Goal: Contribute content: Contribute content

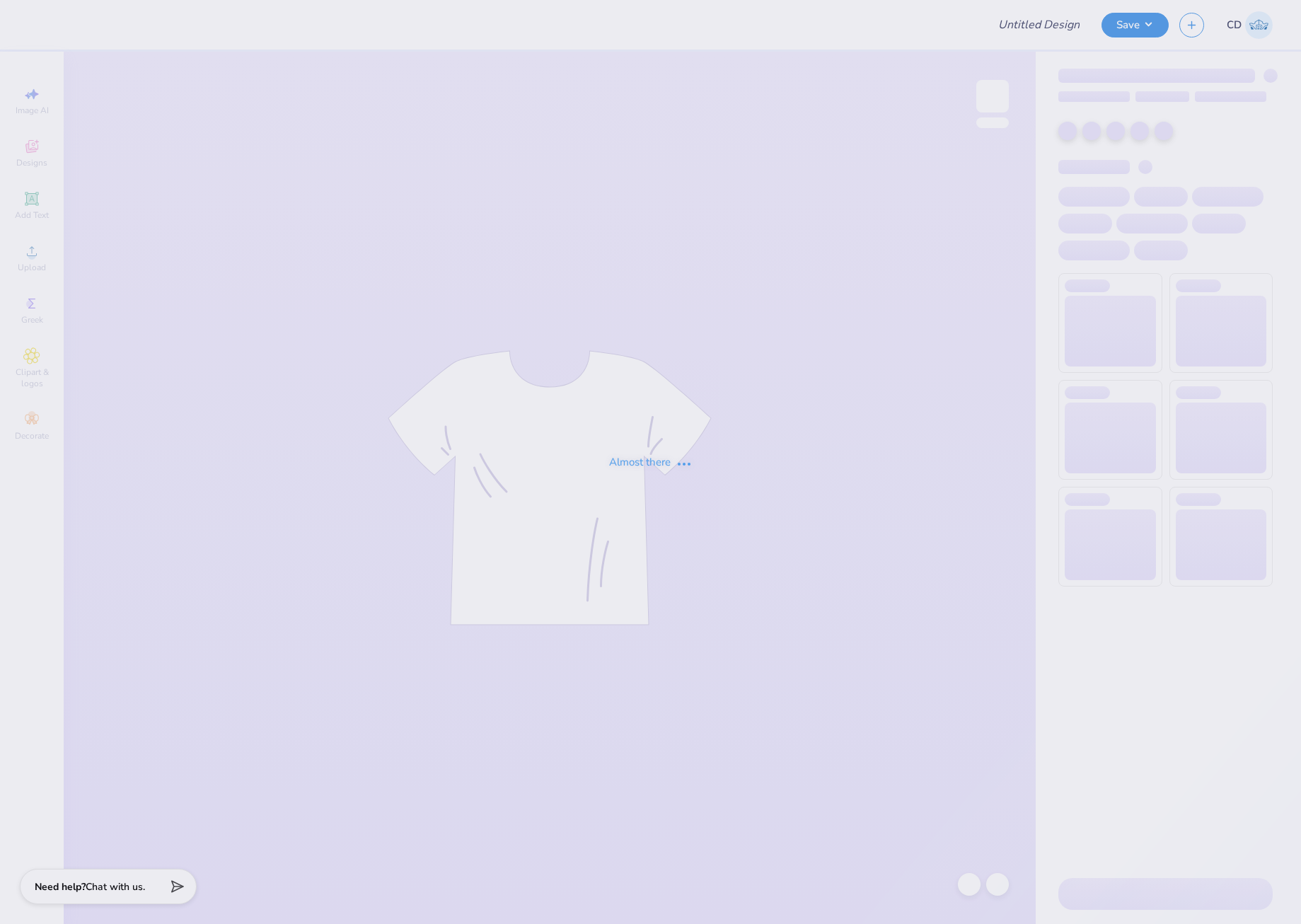
type input "PiKapp GS Fall Formal"
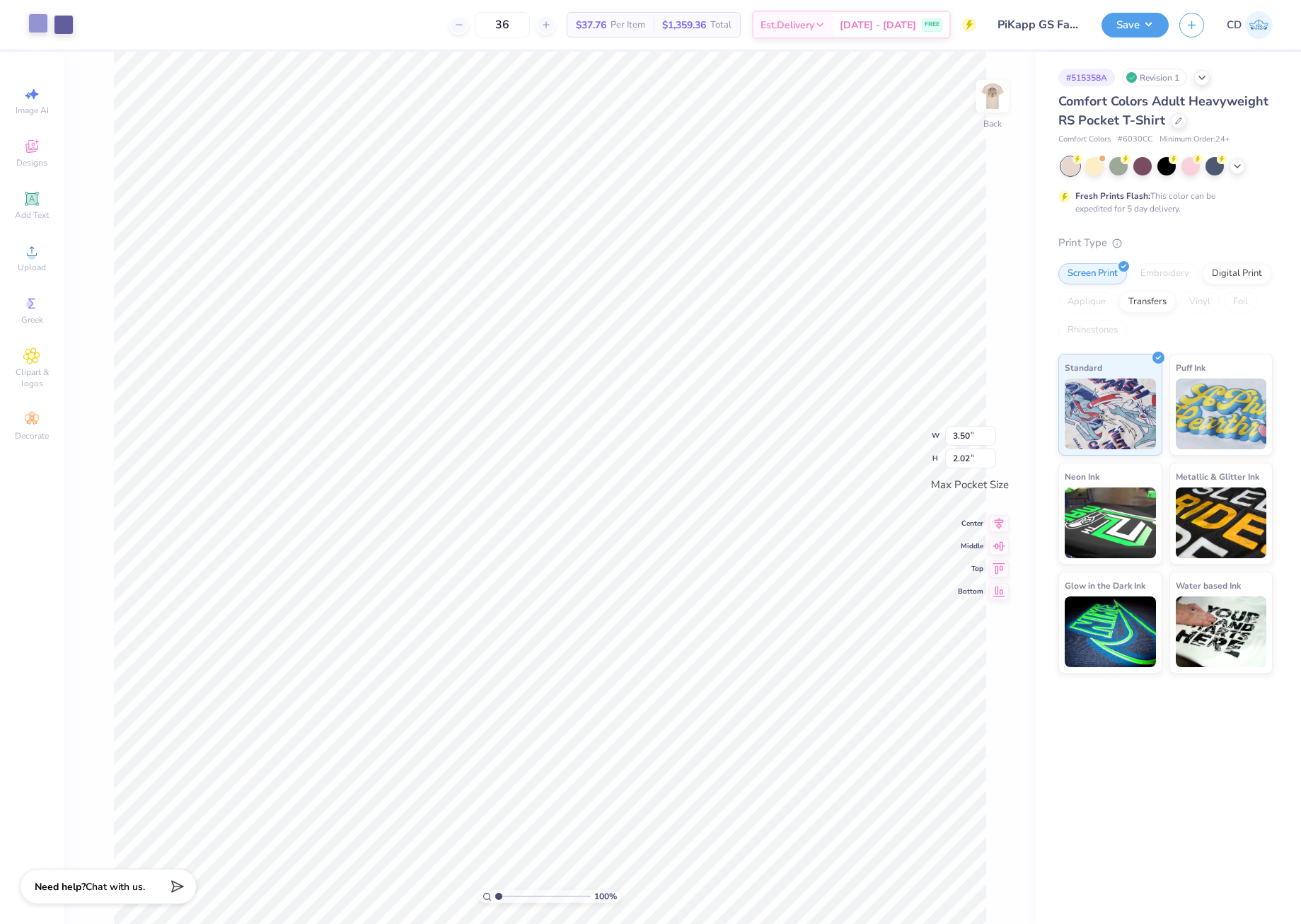
click at [35, 21] on div at bounding box center [38, 23] width 20 height 20
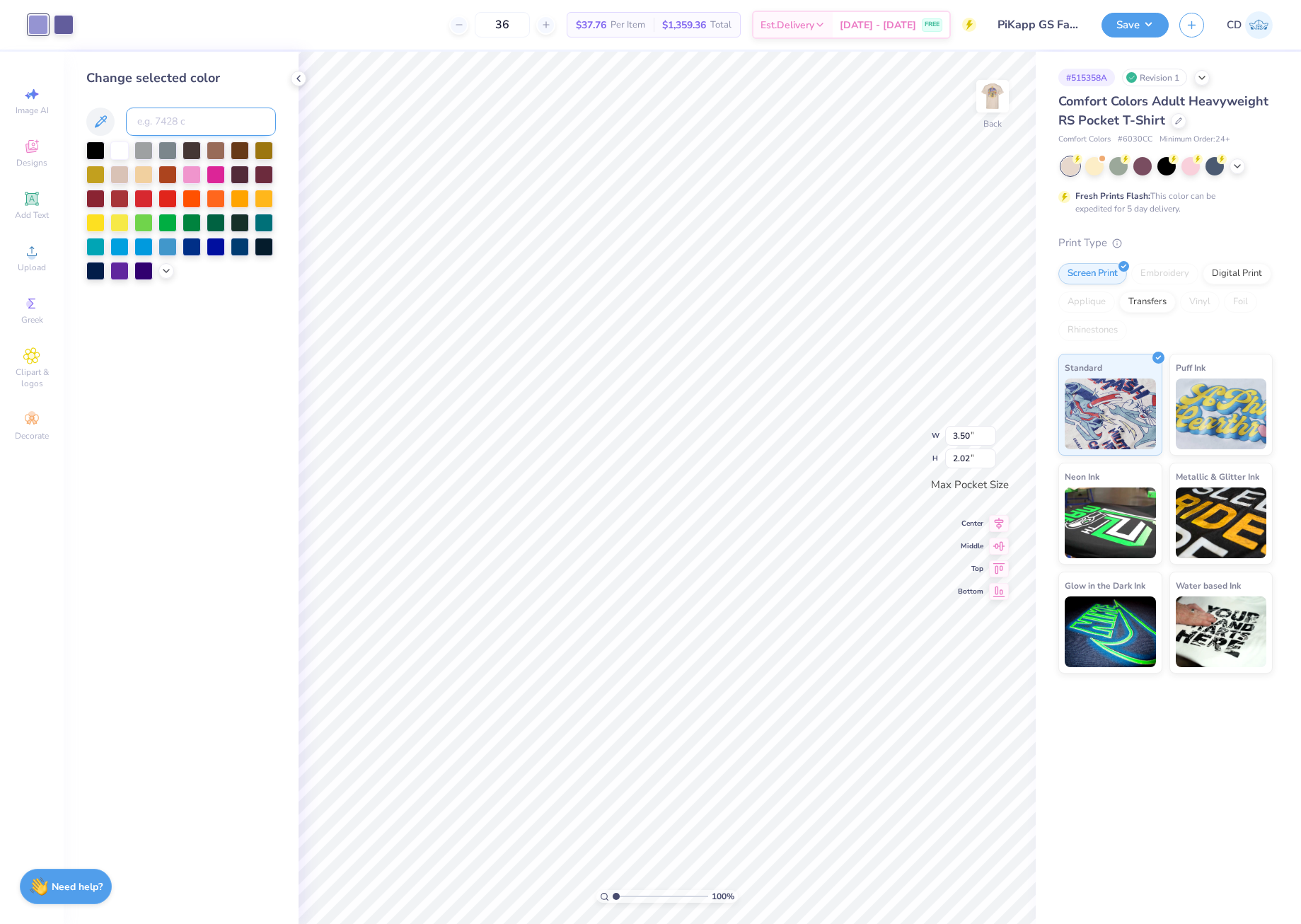
click at [211, 124] on input at bounding box center [201, 121] width 150 height 28
type input "7669"
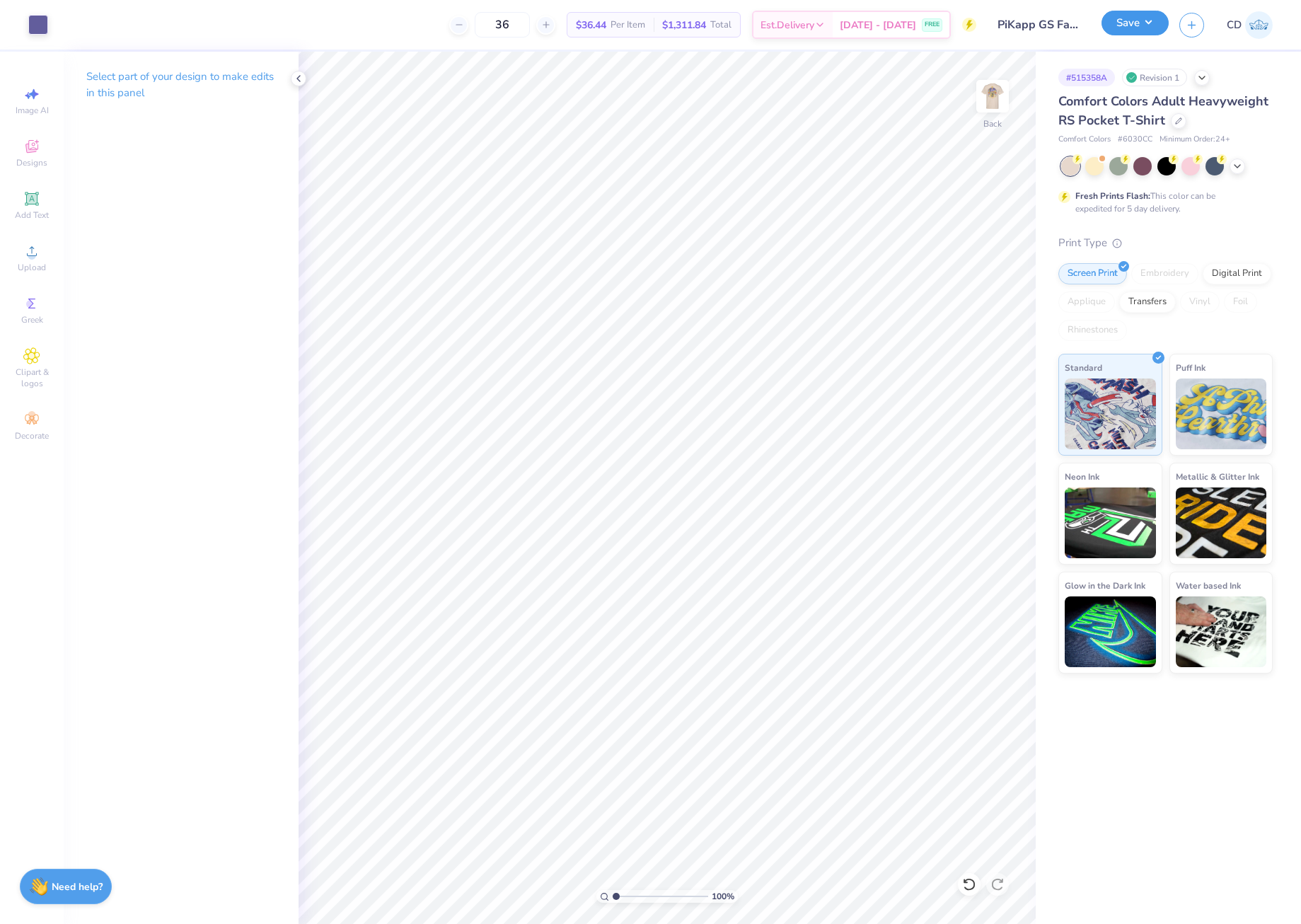
click at [1119, 18] on button "Save" at bounding box center [1134, 23] width 67 height 25
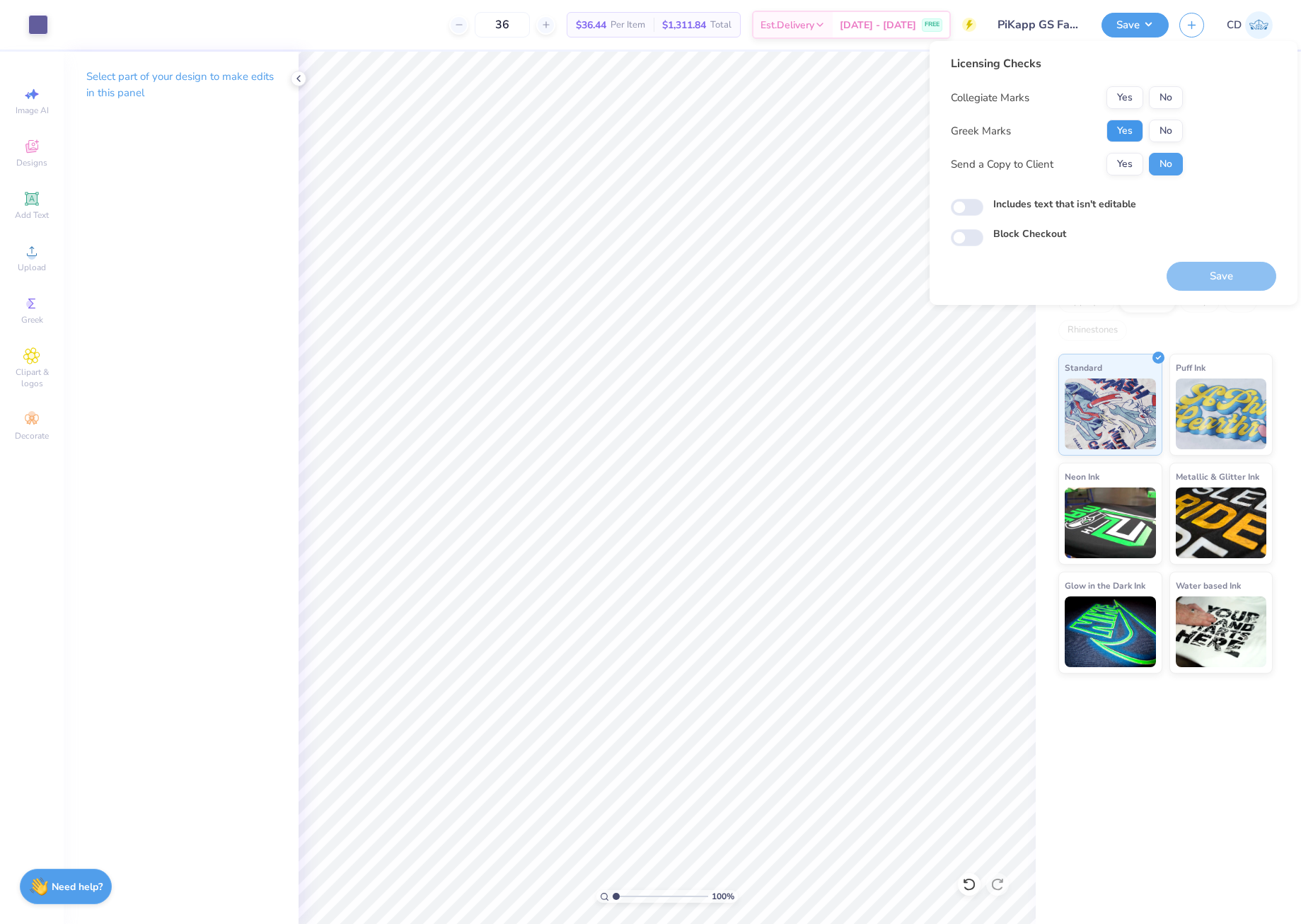
click at [1124, 134] on button "Yes" at bounding box center [1124, 131] width 37 height 23
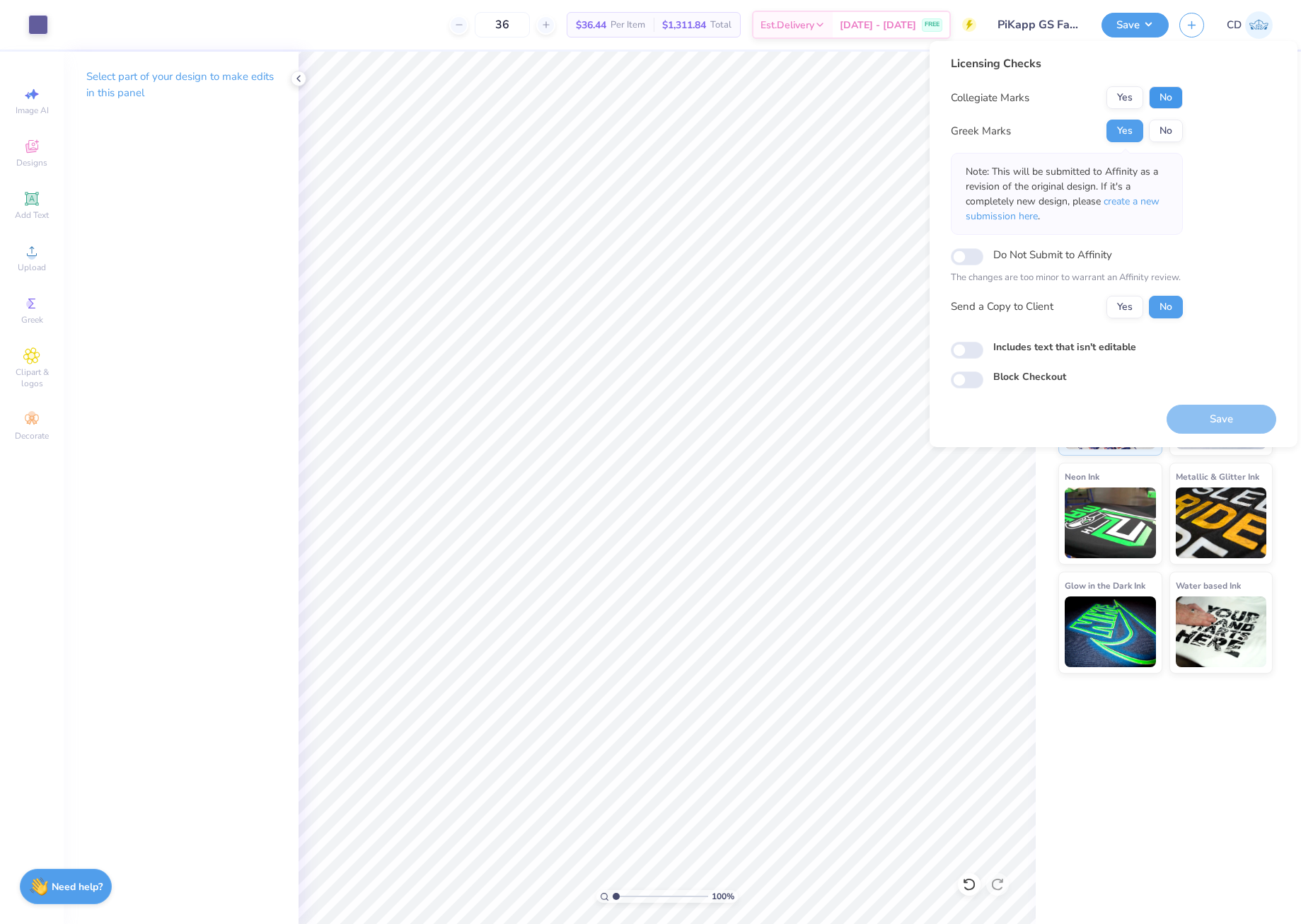
click at [1162, 93] on button "No" at bounding box center [1165, 97] width 34 height 23
click at [972, 351] on input "Includes text that isn't editable" at bounding box center [966, 350] width 33 height 17
checkbox input "true"
click at [1192, 415] on button "Save" at bounding box center [1221, 419] width 110 height 29
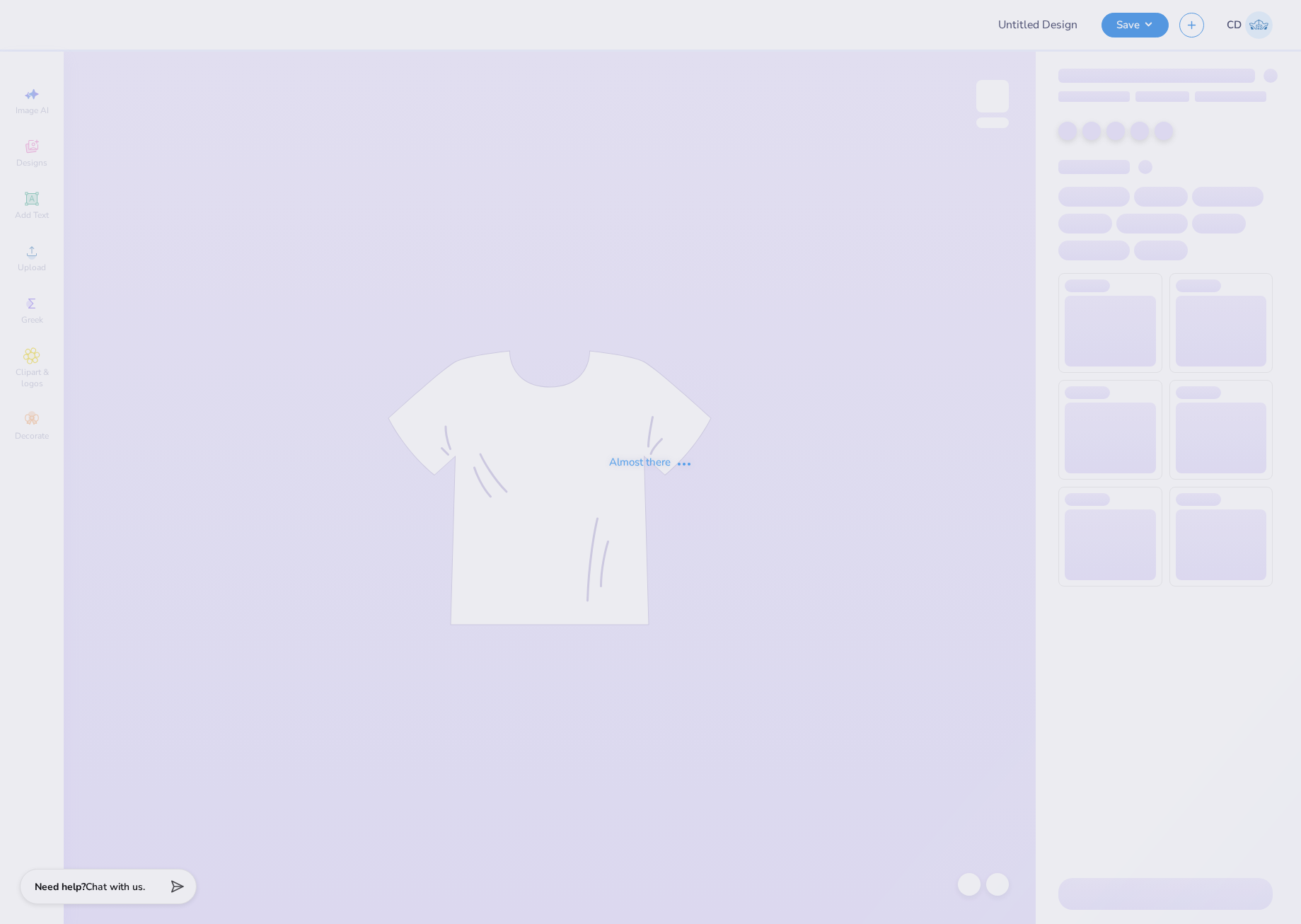
type input "OSU AEPhi Parents Weekend Merch 2025"
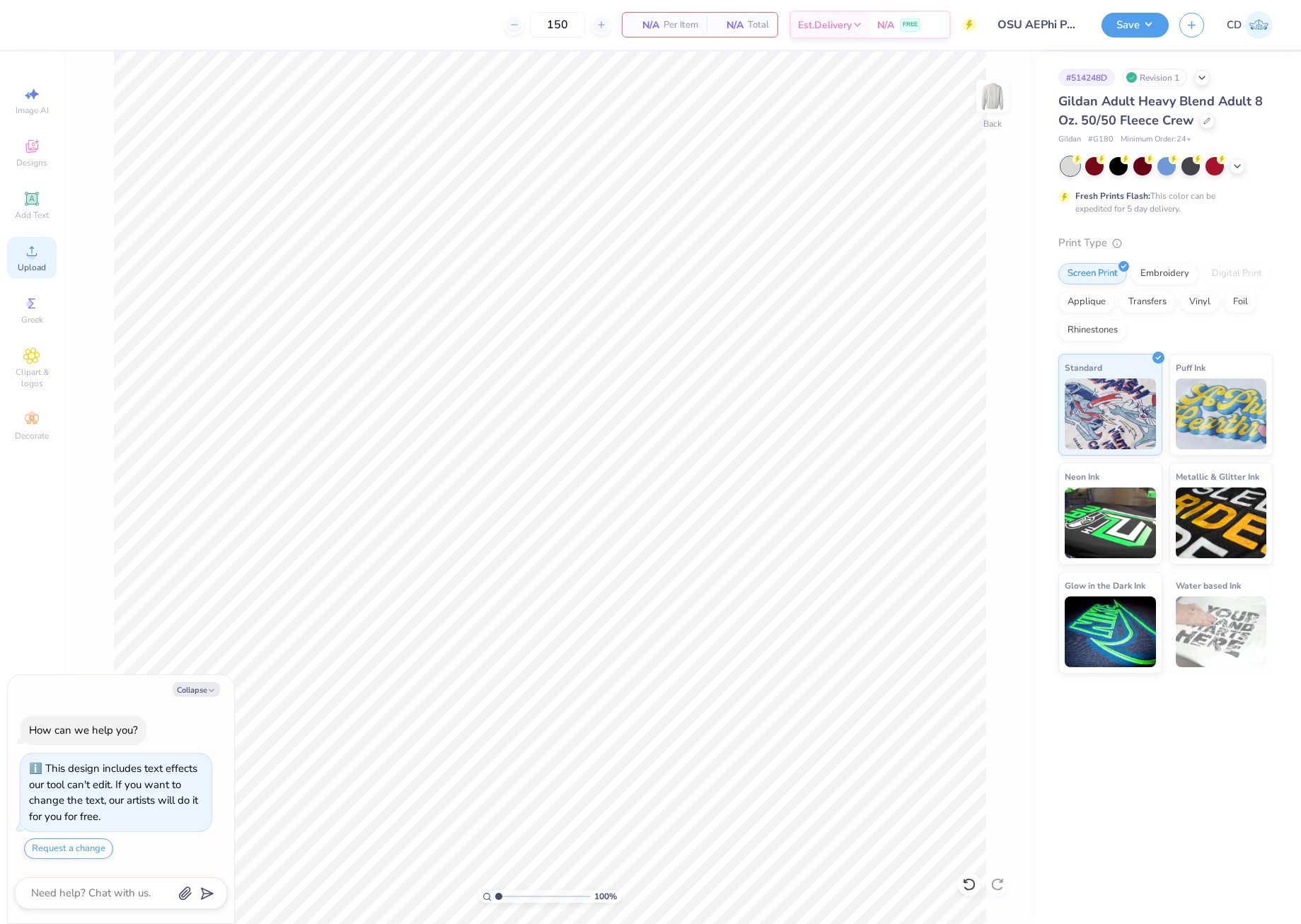
click at [34, 253] on circle at bounding box center [32, 256] width 8 height 8
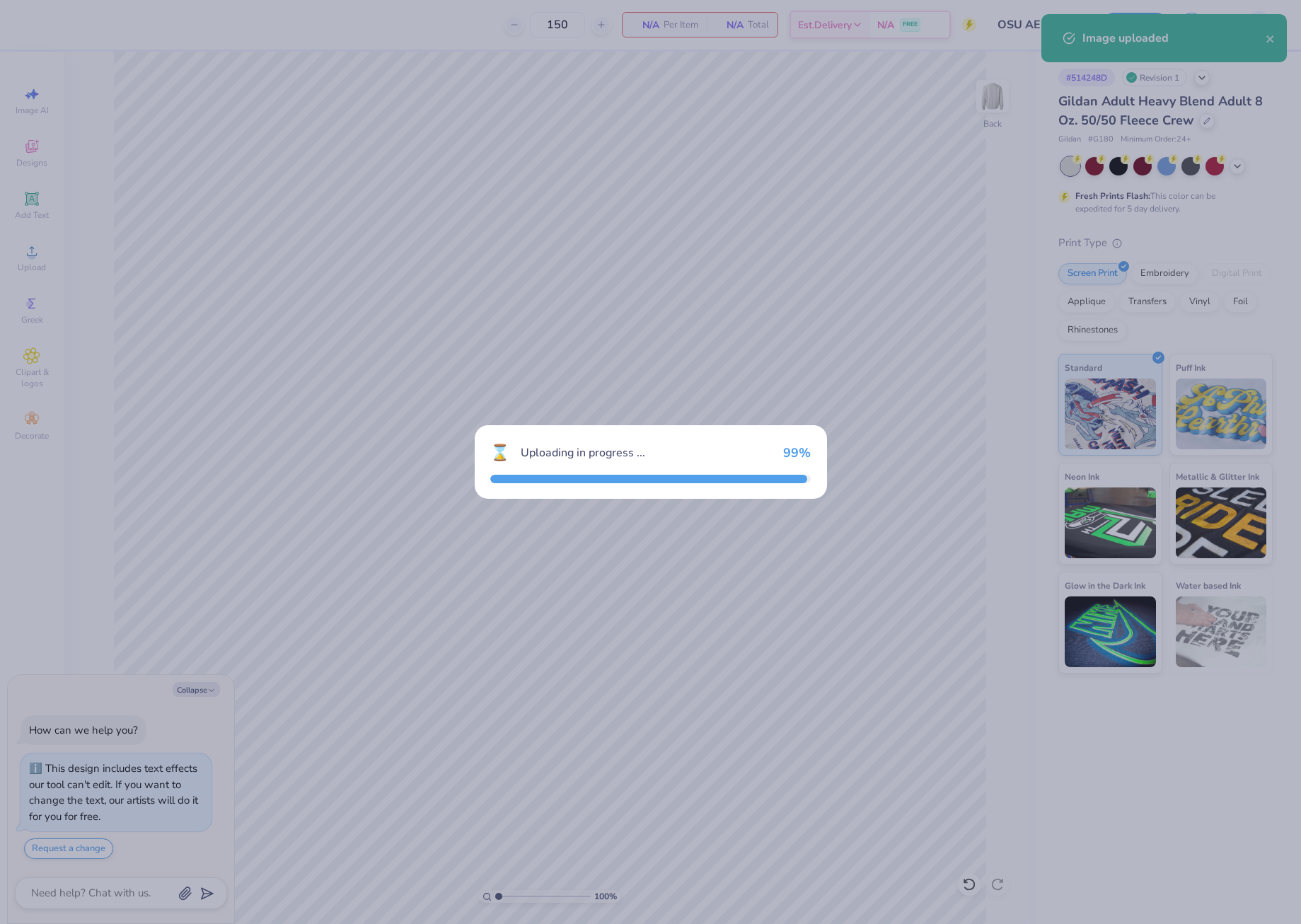
type textarea "x"
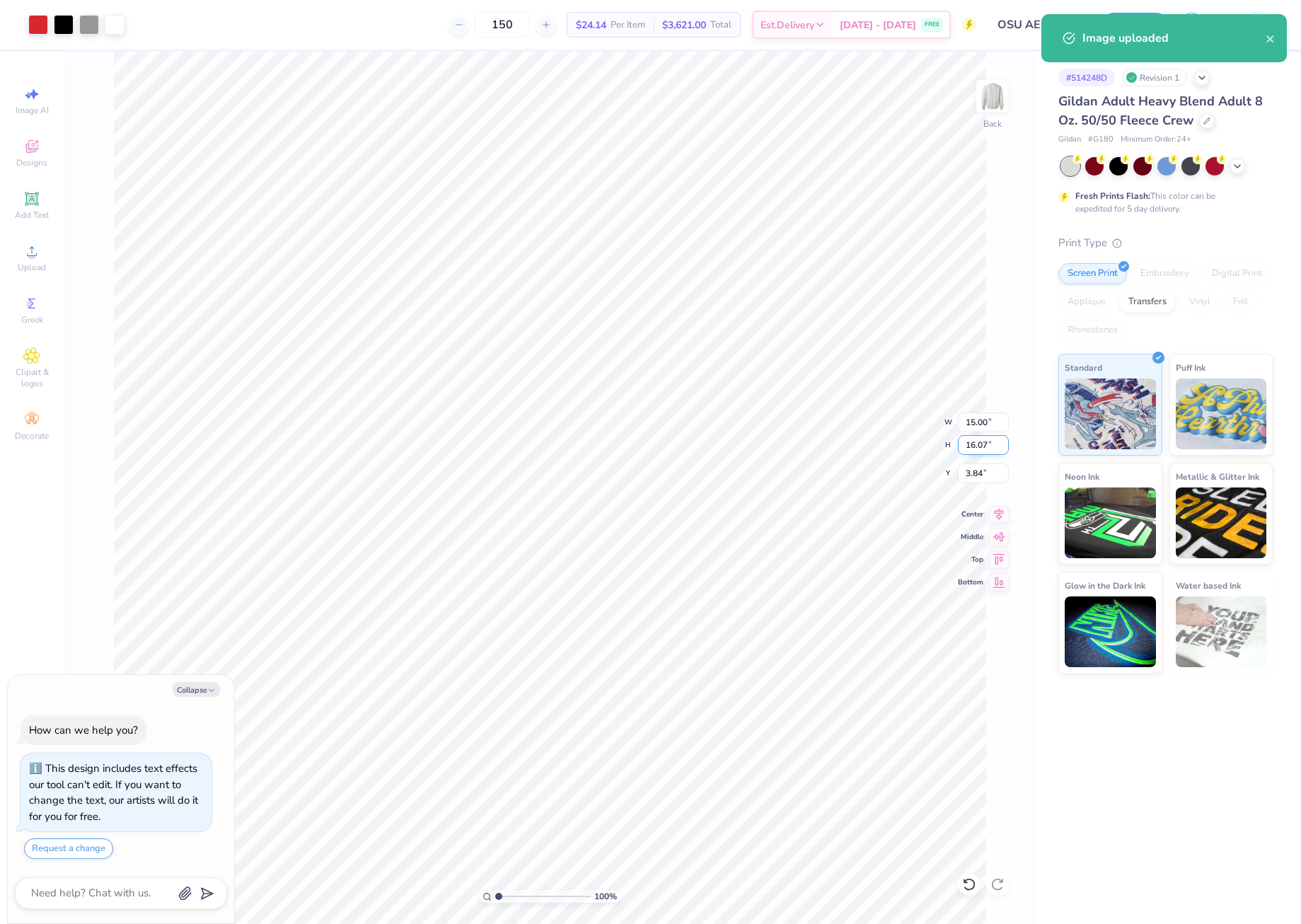
drag, startPoint x: 963, startPoint y: 448, endPoint x: 993, endPoint y: 453, distance: 30.1
click at [993, 453] on input "16.07" at bounding box center [983, 445] width 51 height 20
type input "12.5"
type textarea "x"
type input "11.66"
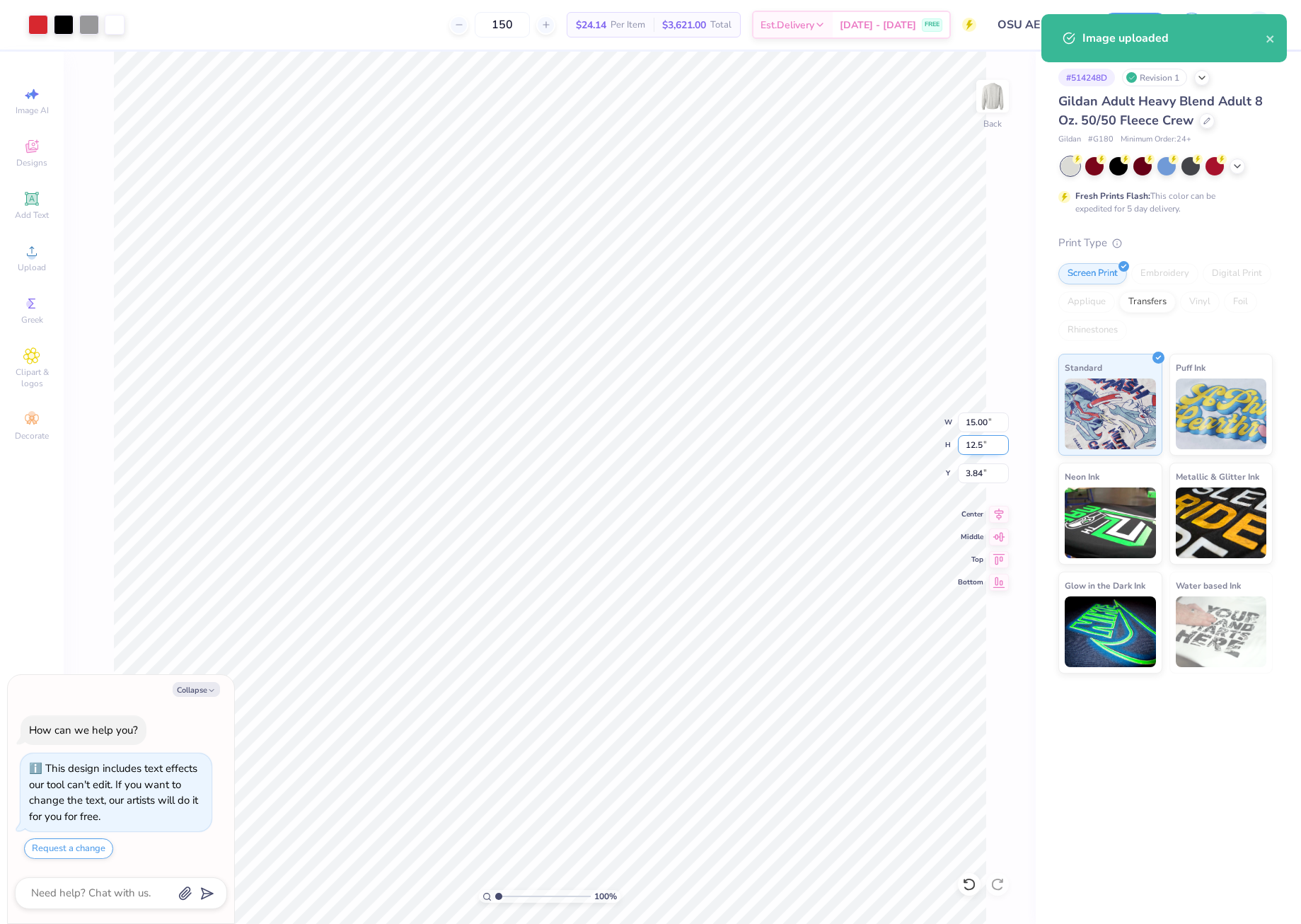
type input "12.50"
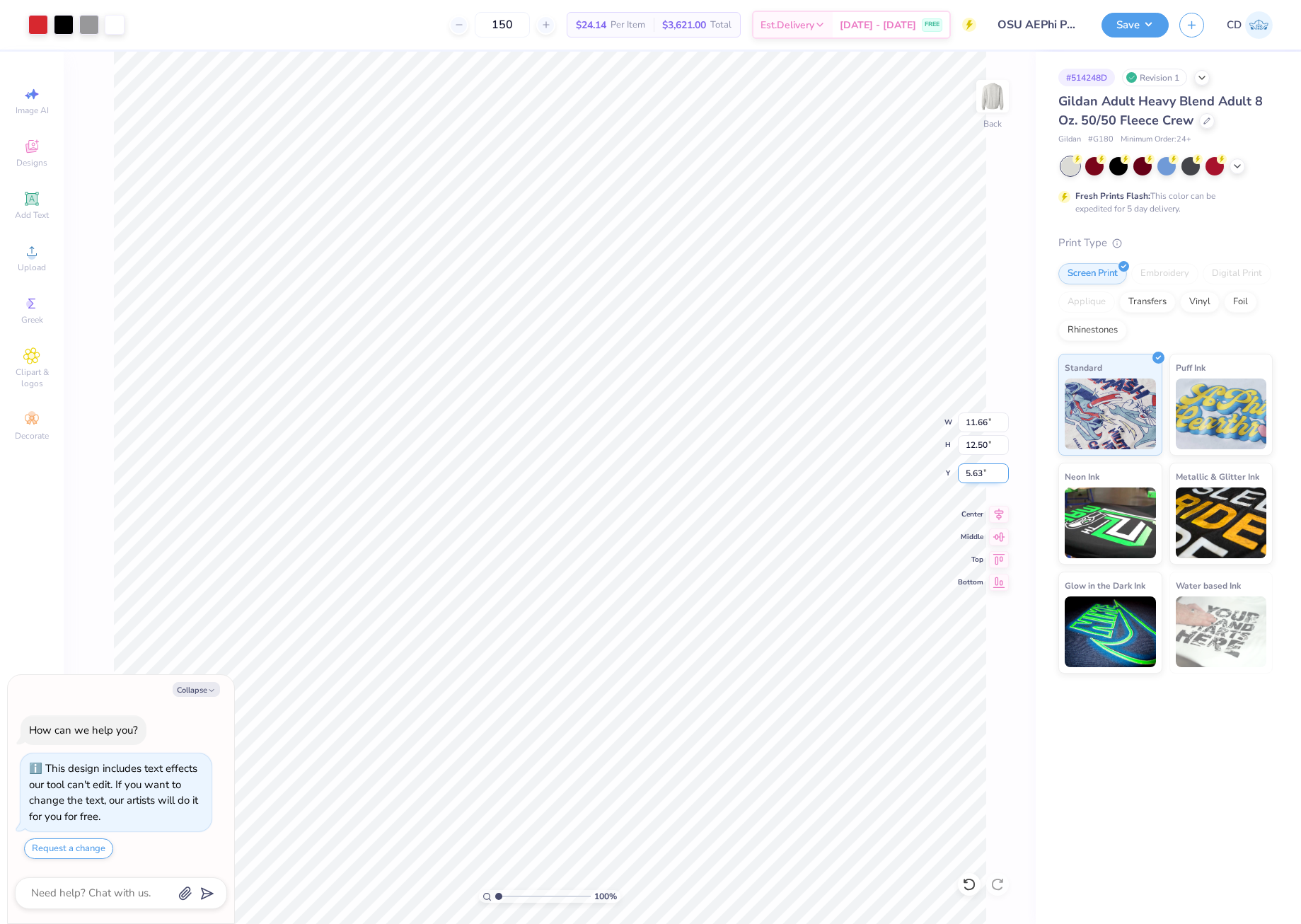
drag, startPoint x: 963, startPoint y: 473, endPoint x: 987, endPoint y: 481, distance: 25.3
click at [987, 481] on input "5.63" at bounding box center [983, 473] width 51 height 20
type input "330"
type textarea "x"
type input "10.7"
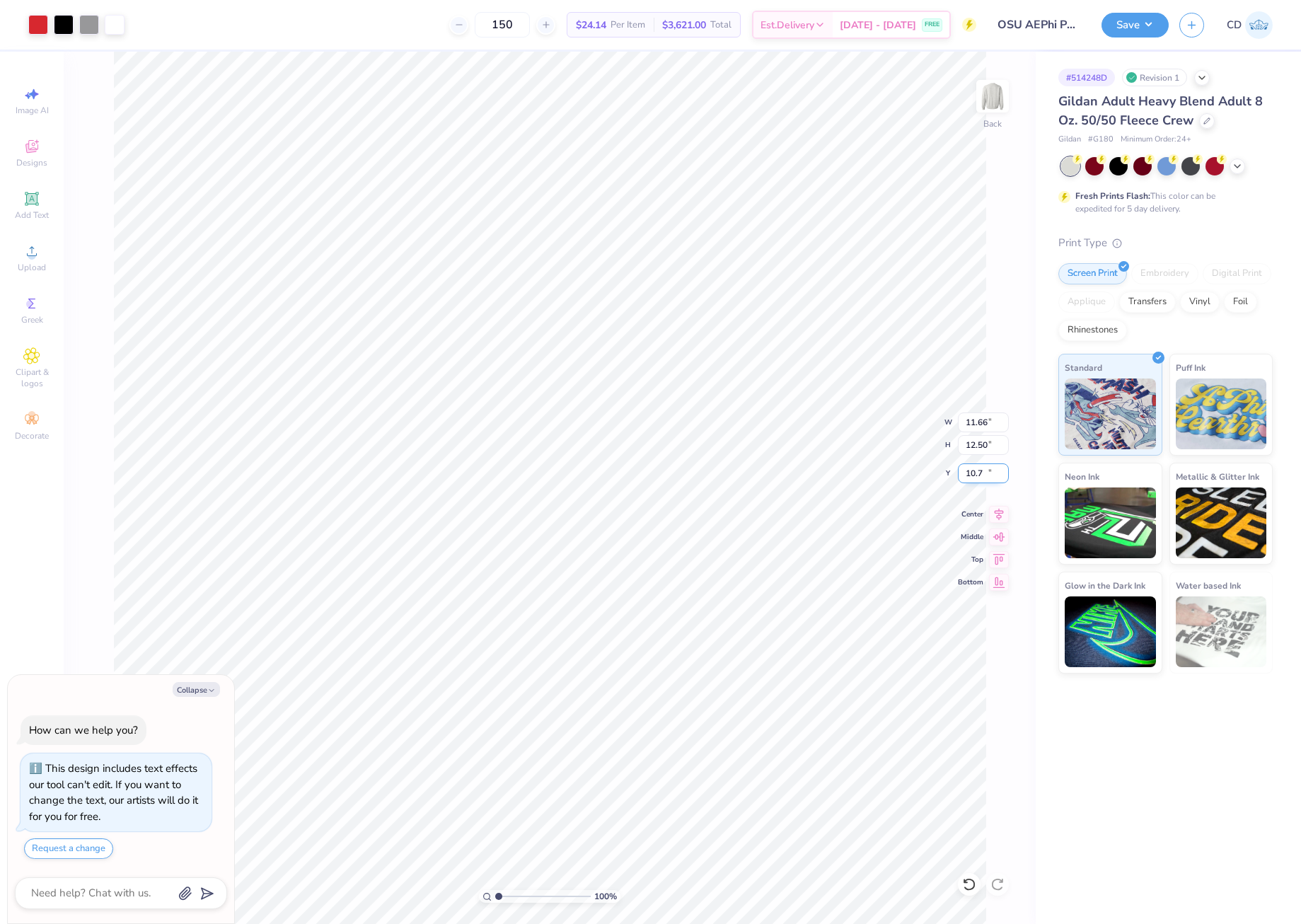
type textarea "x"
drag, startPoint x: 993, startPoint y: 473, endPoint x: 965, endPoint y: 472, distance: 27.6
click at [965, 472] on input "10.70" at bounding box center [983, 473] width 51 height 20
type input "3"
type textarea "x"
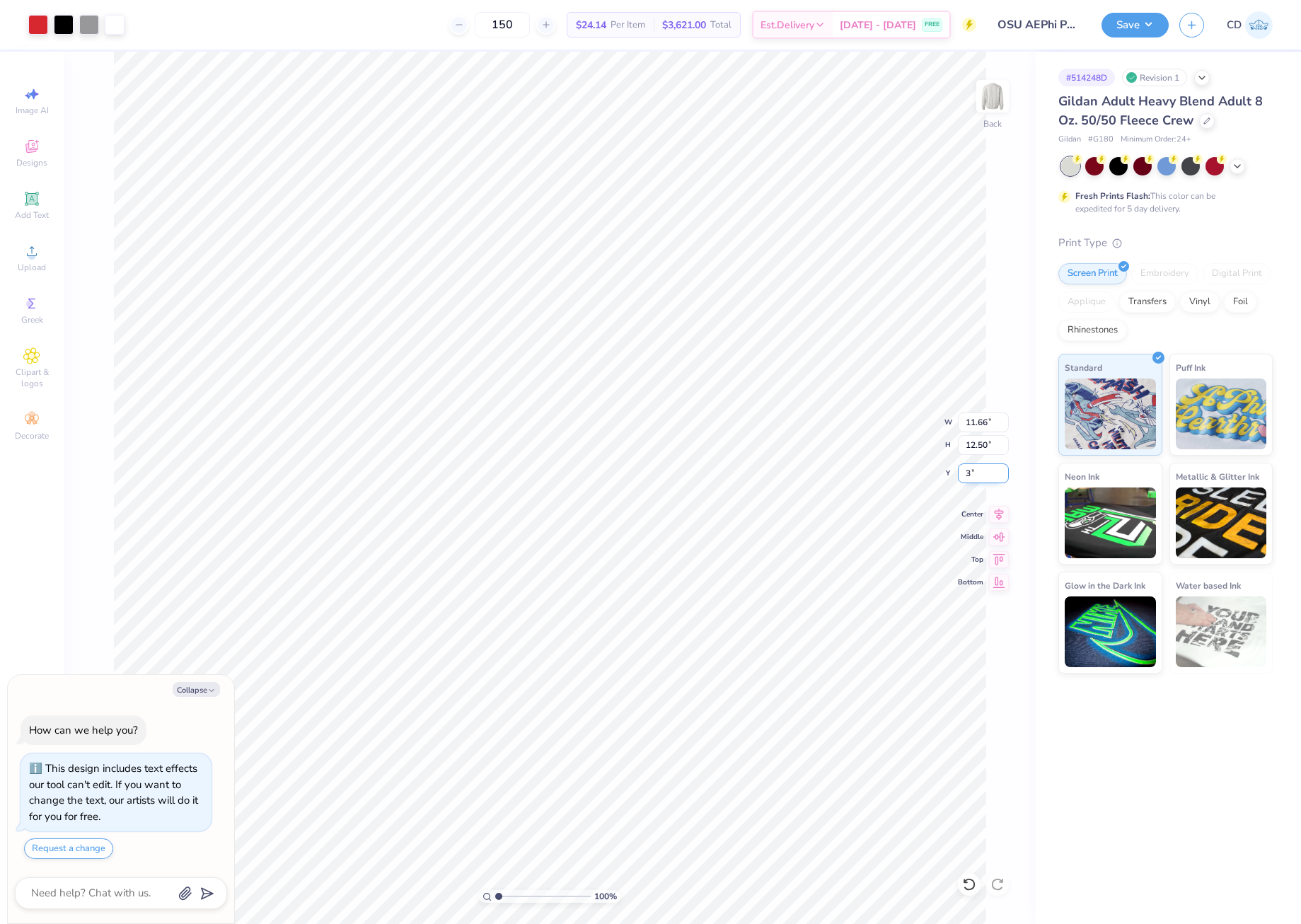
type input "3.00"
click at [1131, 19] on button "Save" at bounding box center [1134, 23] width 67 height 25
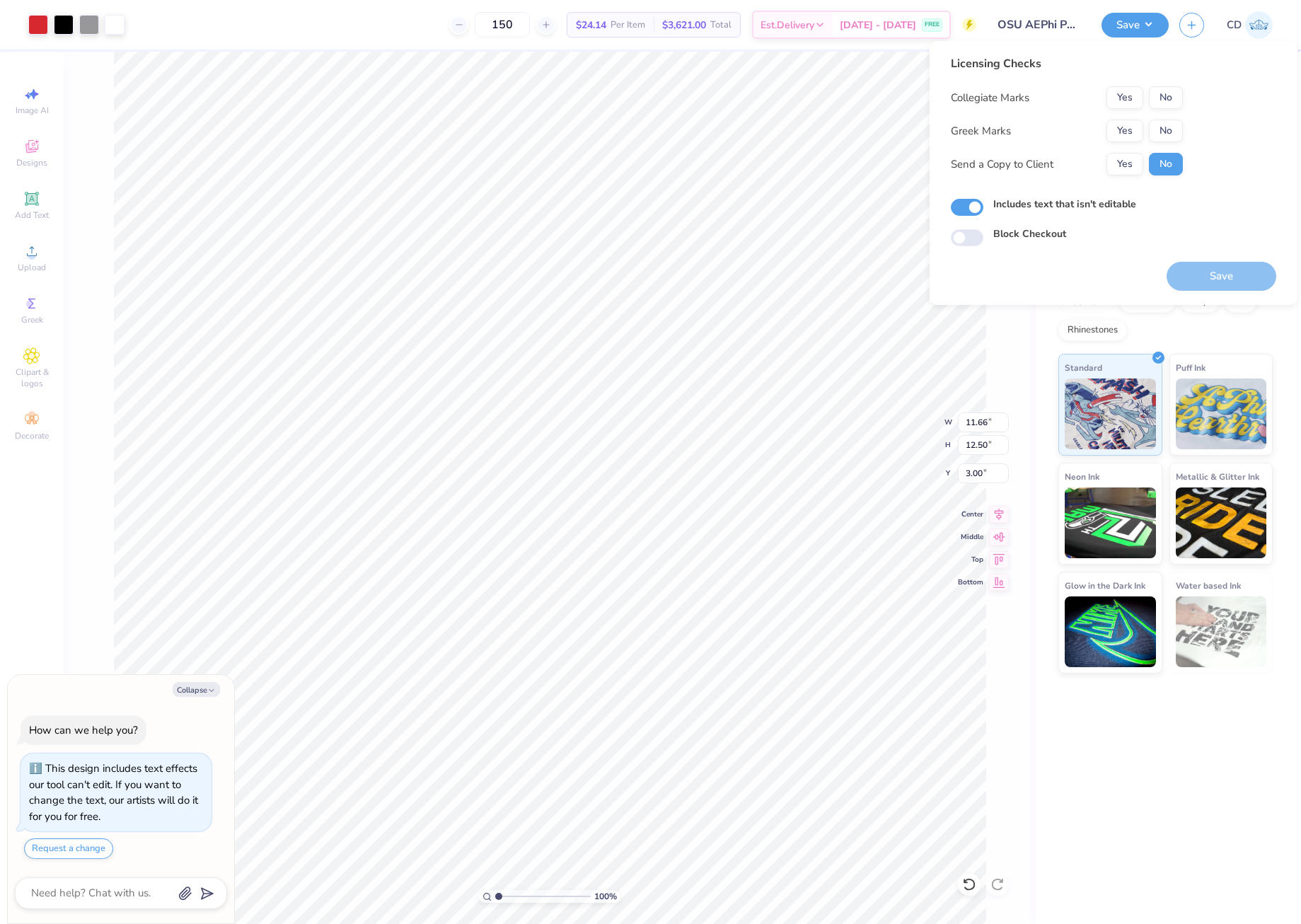
click at [1131, 142] on div "Collegiate Marks Yes No Greek Marks Yes No Send a Copy to Client Yes No" at bounding box center [1066, 130] width 232 height 89
drag, startPoint x: 1123, startPoint y: 127, endPoint x: 1152, endPoint y: 109, distance: 34.0
click at [1124, 126] on button "Yes" at bounding box center [1124, 131] width 37 height 23
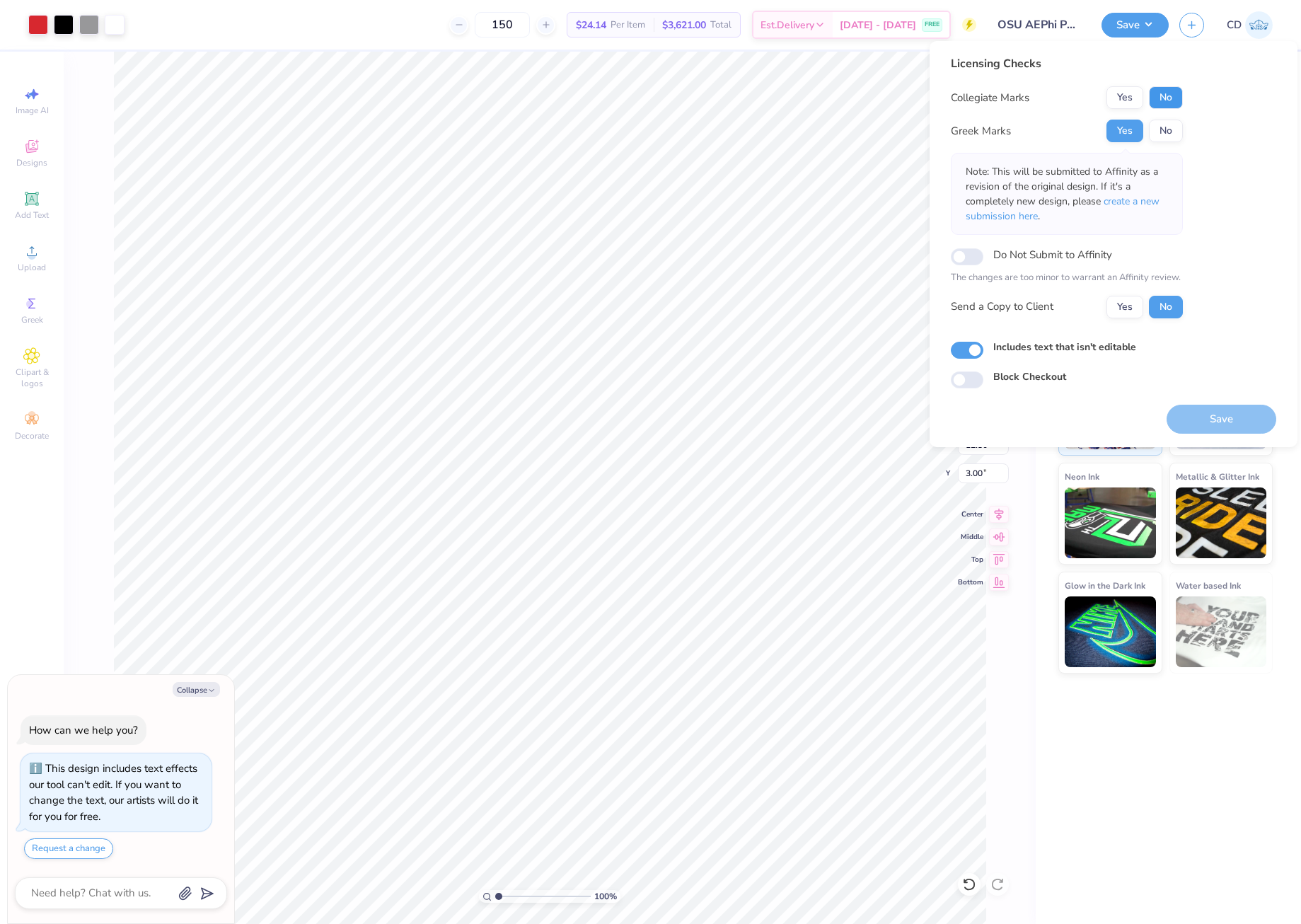
click at [1155, 95] on button "No" at bounding box center [1165, 97] width 34 height 23
click at [1138, 199] on span "create a new submission here" at bounding box center [1062, 208] width 194 height 28
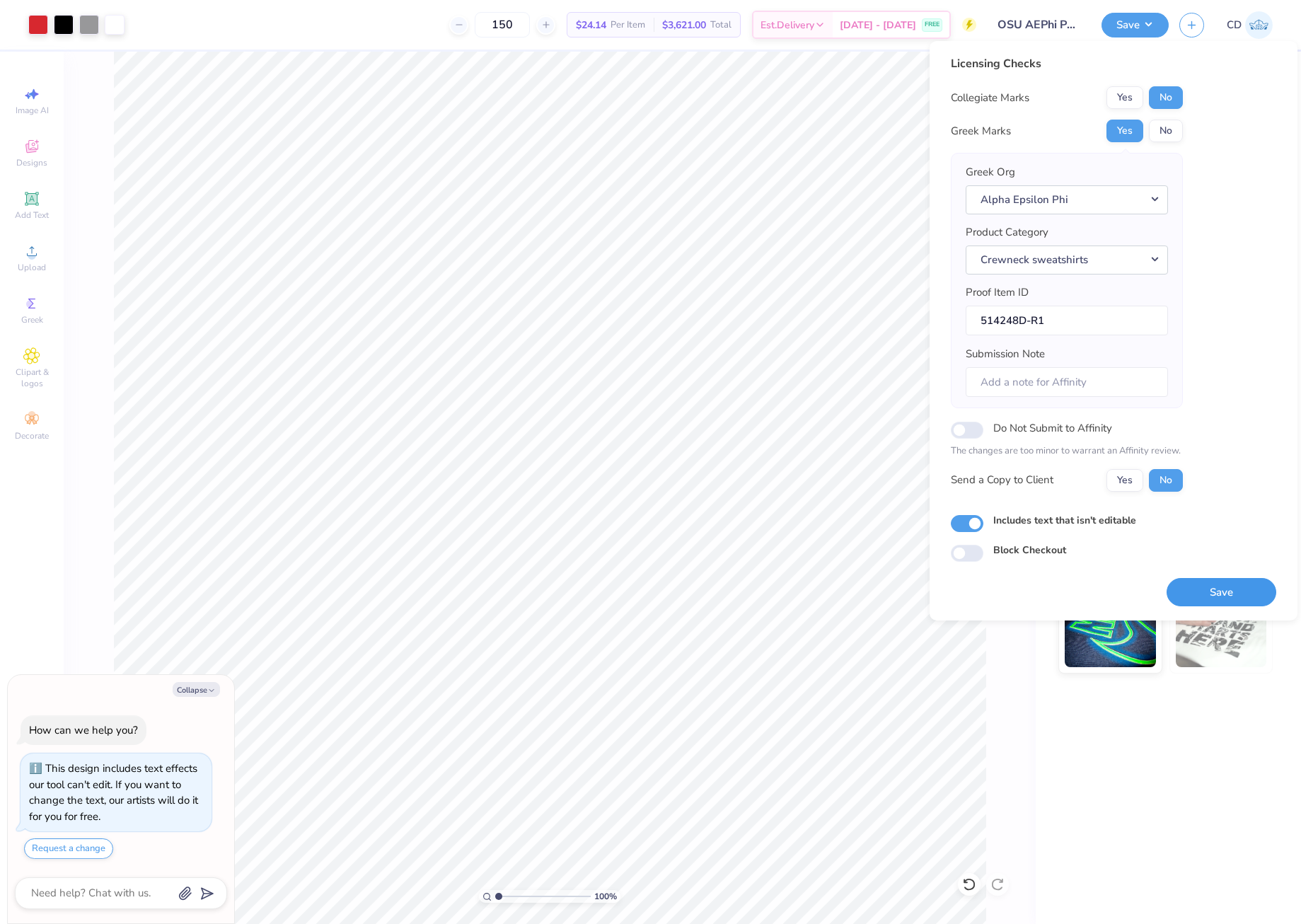
click at [1242, 591] on button "Save" at bounding box center [1221, 592] width 110 height 29
type textarea "x"
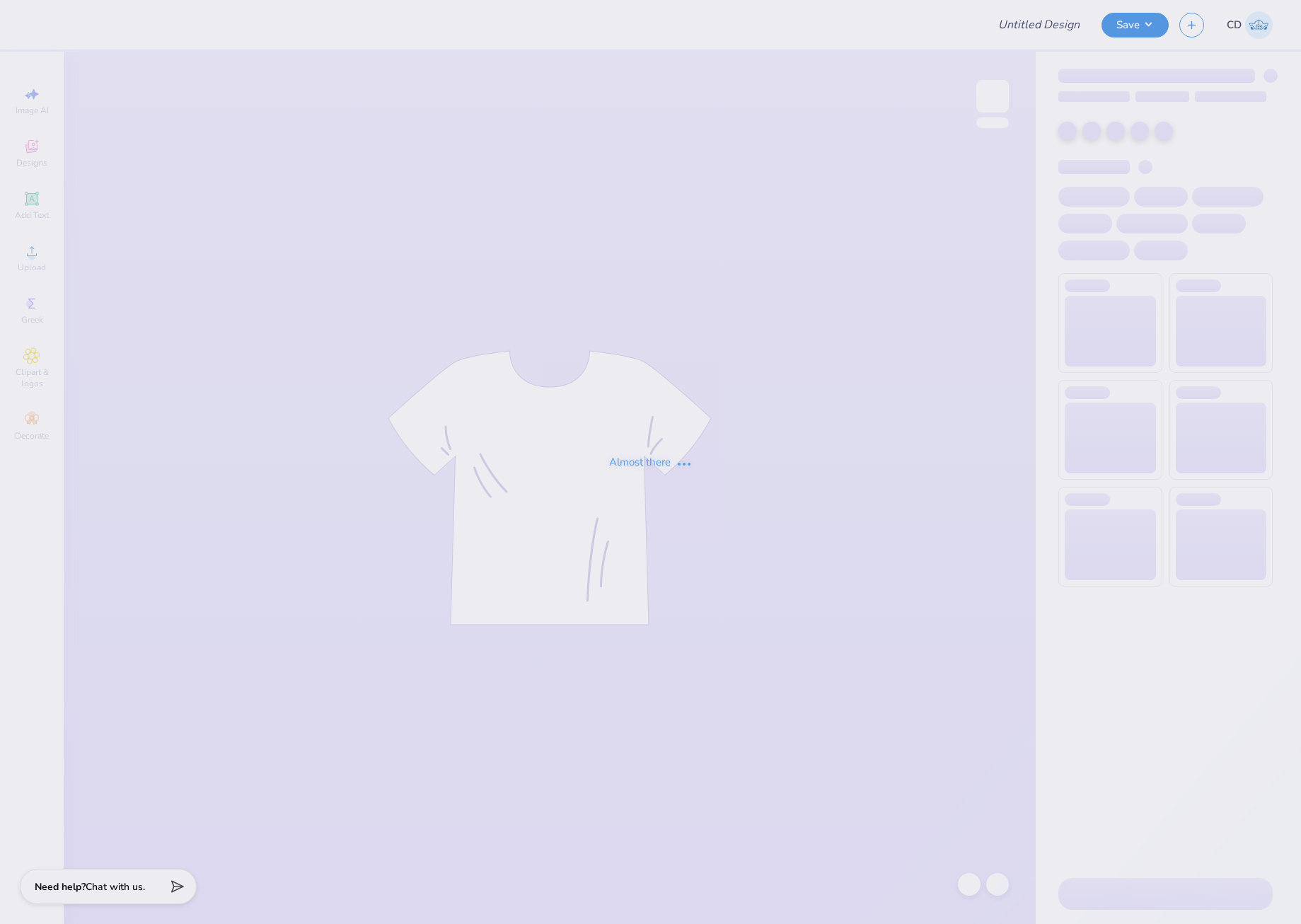
type input "OSU AEPHI Spring Recruitment Merch 2025"
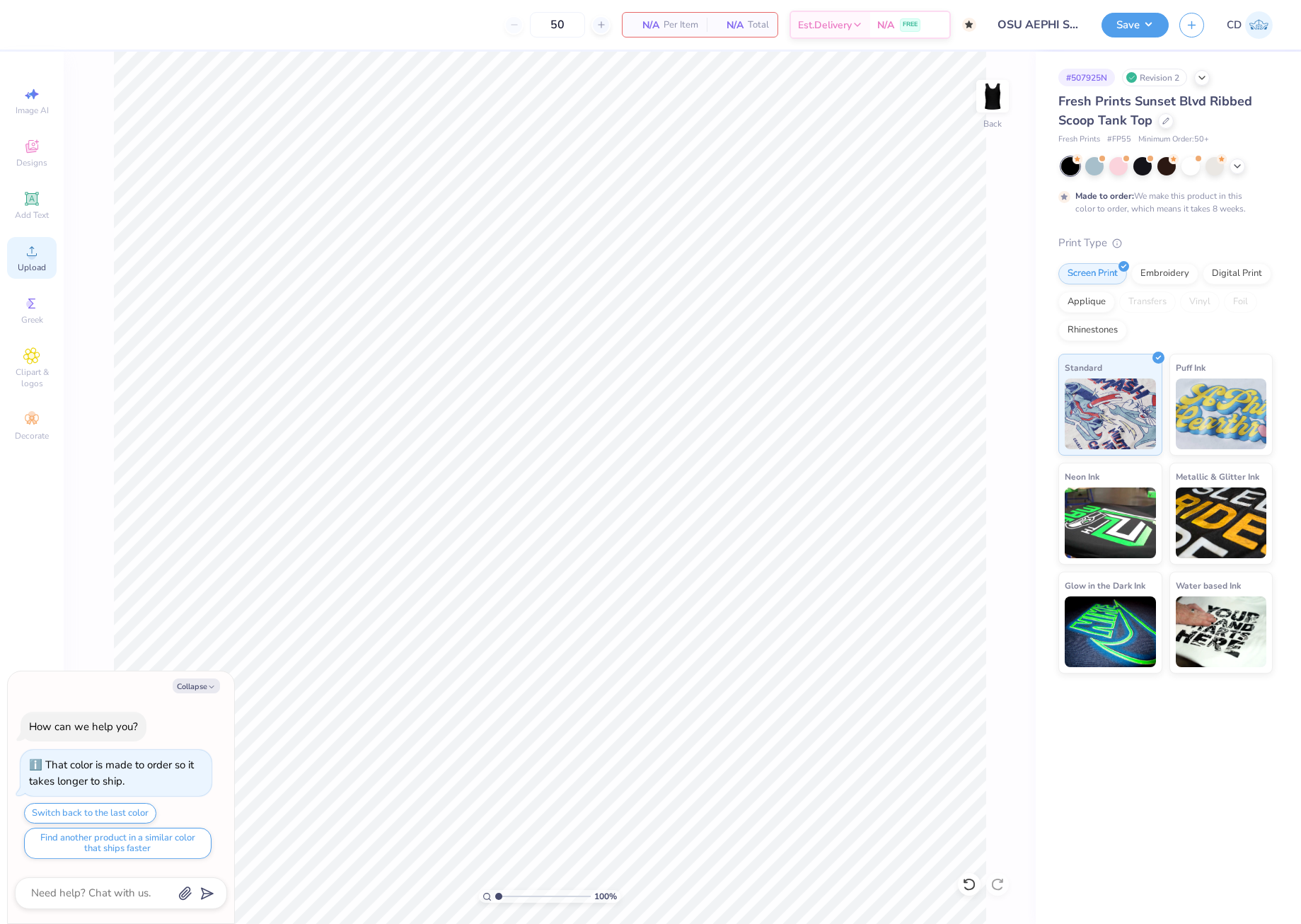
click at [37, 248] on icon at bounding box center [31, 251] width 17 height 17
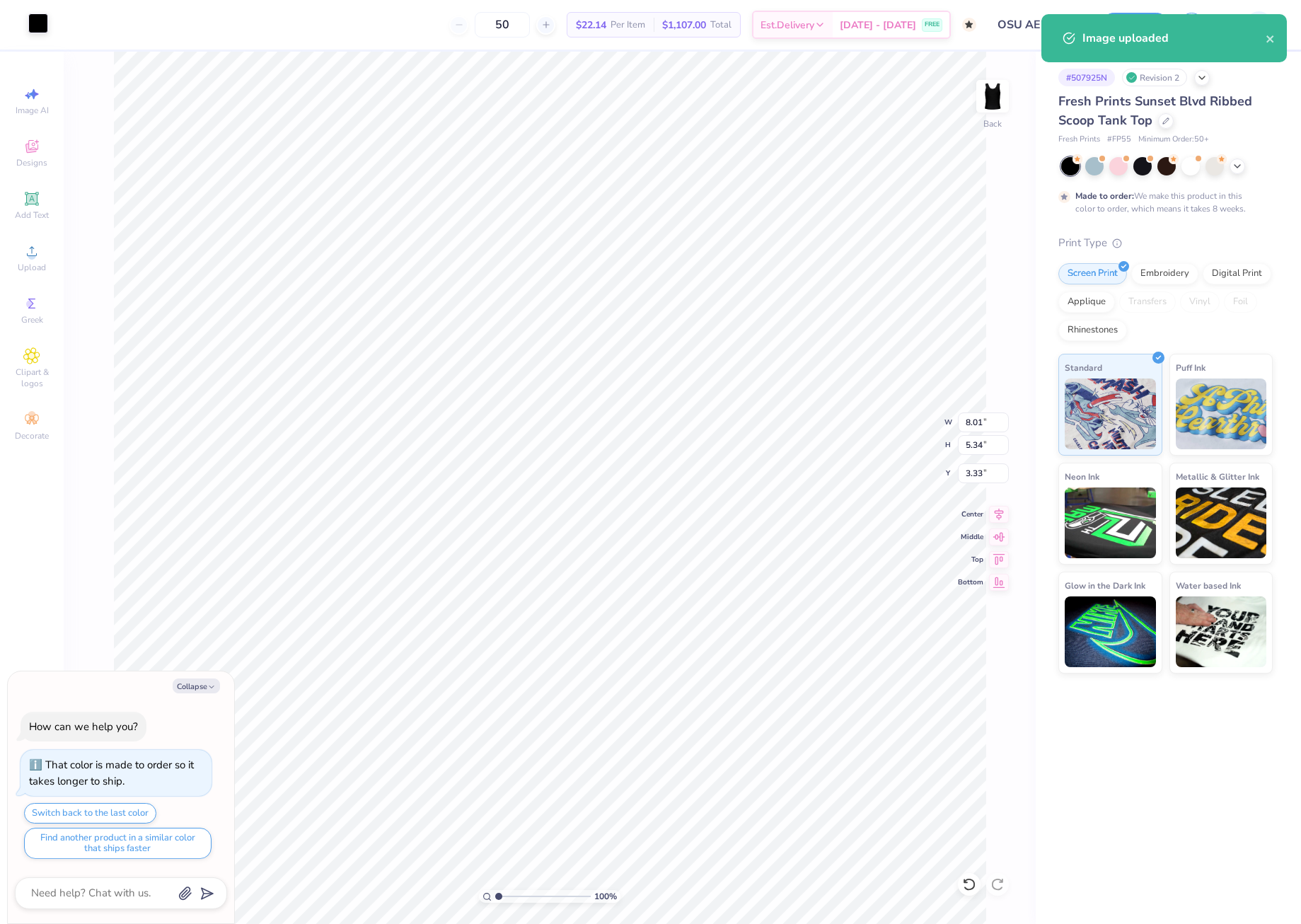
click at [34, 18] on div at bounding box center [38, 23] width 20 height 20
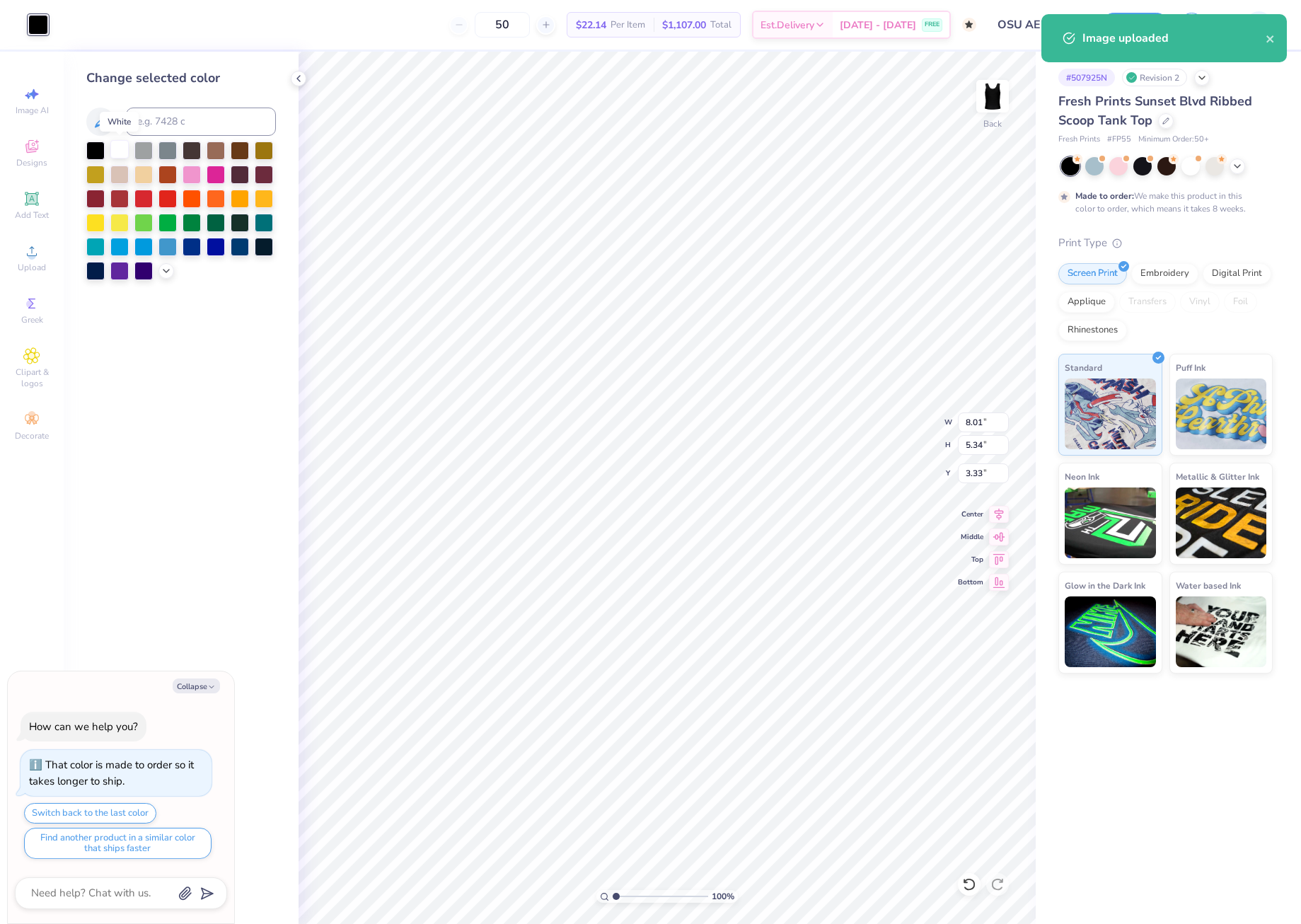
drag, startPoint x: 112, startPoint y: 149, endPoint x: 126, endPoint y: 154, distance: 15.2
click at [112, 148] on div at bounding box center [119, 149] width 18 height 18
type textarea "x"
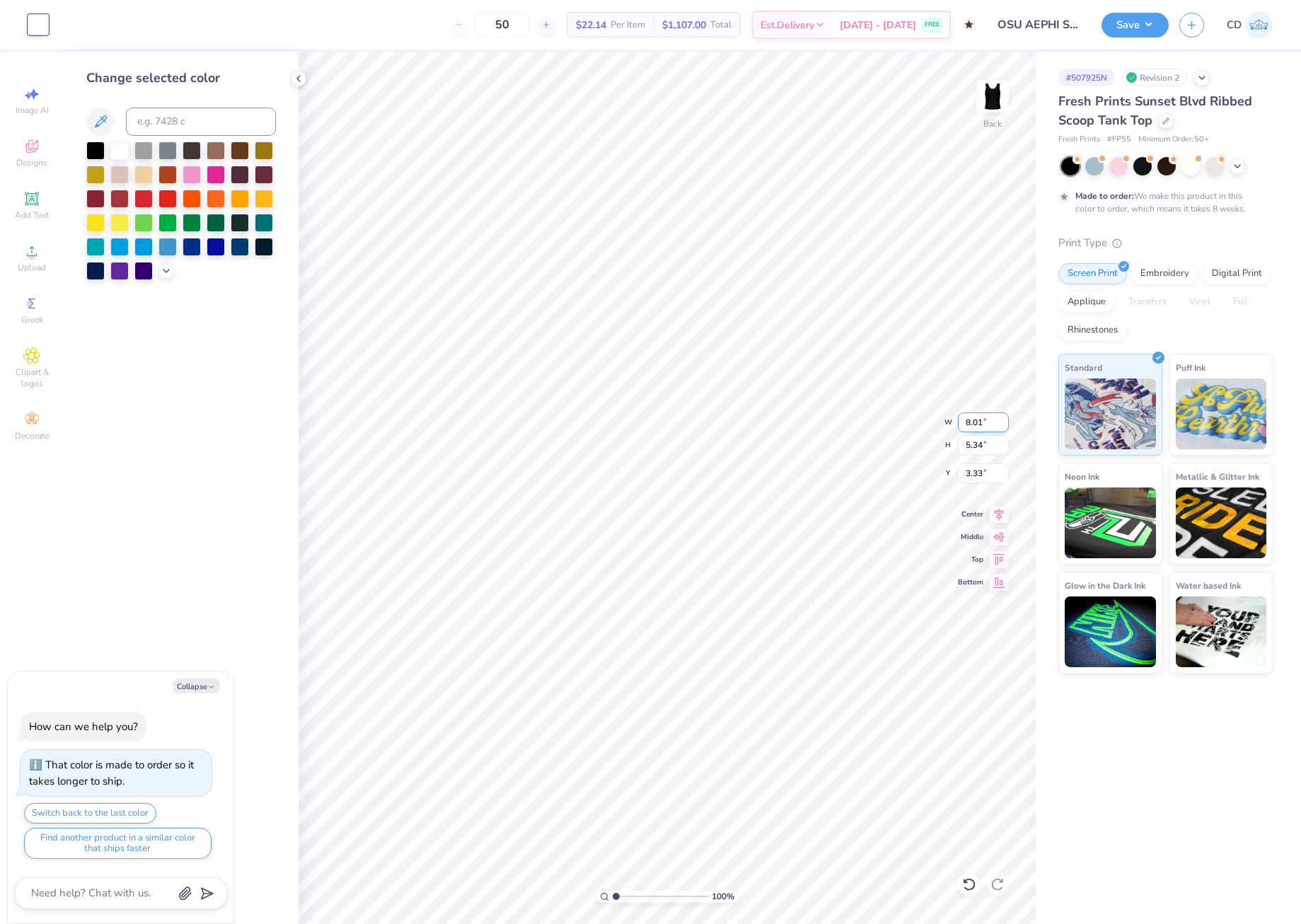
drag, startPoint x: 962, startPoint y: 422, endPoint x: 984, endPoint y: 425, distance: 22.8
click at [984, 425] on input "8.01" at bounding box center [983, 422] width 51 height 20
type input "3"
type textarea "x"
type input "3.00"
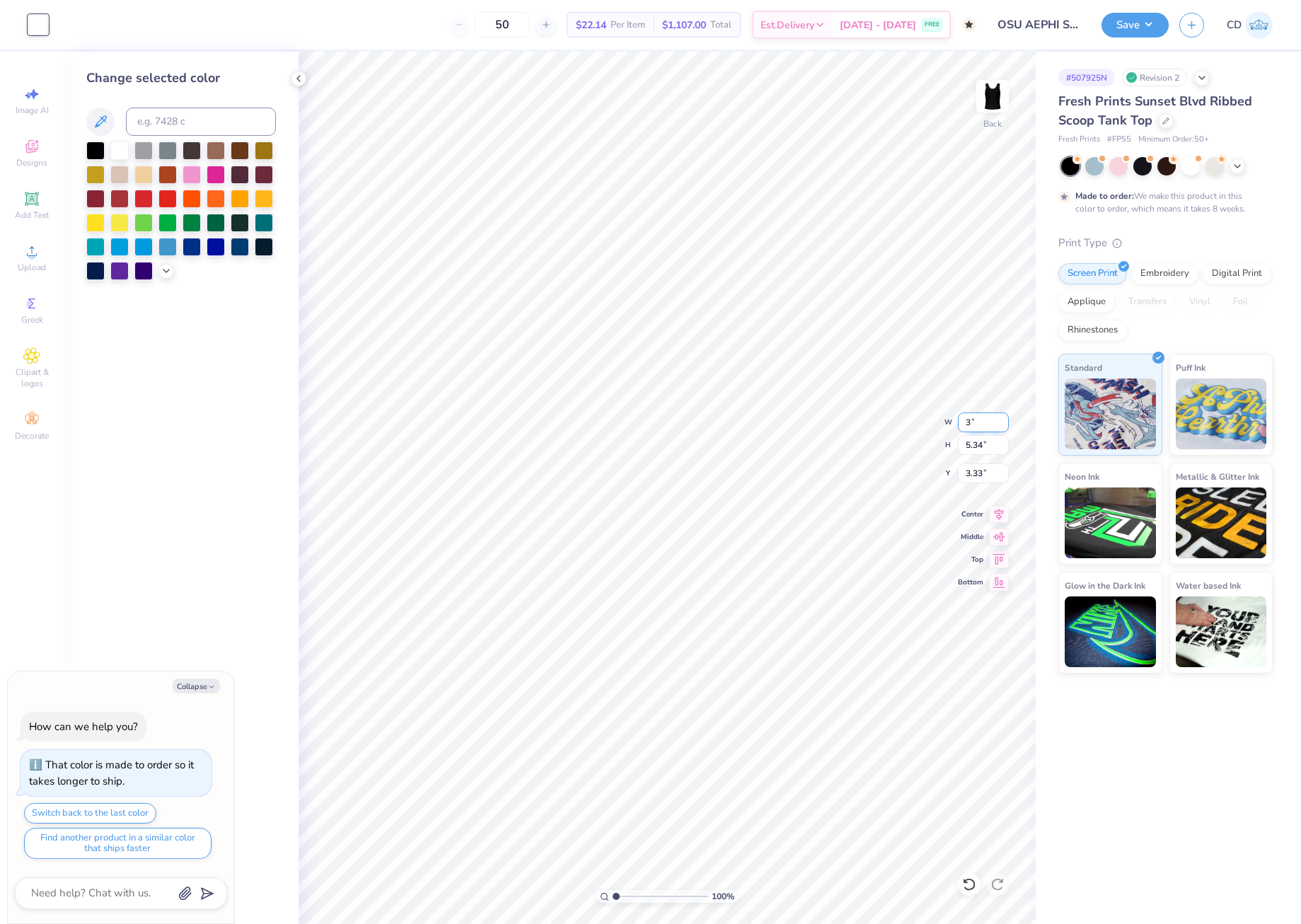
type input "2.00"
drag, startPoint x: 958, startPoint y: 473, endPoint x: 993, endPoint y: 475, distance: 34.7
click at [993, 475] on input "5.00" at bounding box center [983, 473] width 51 height 20
type input "2"
type textarea "x"
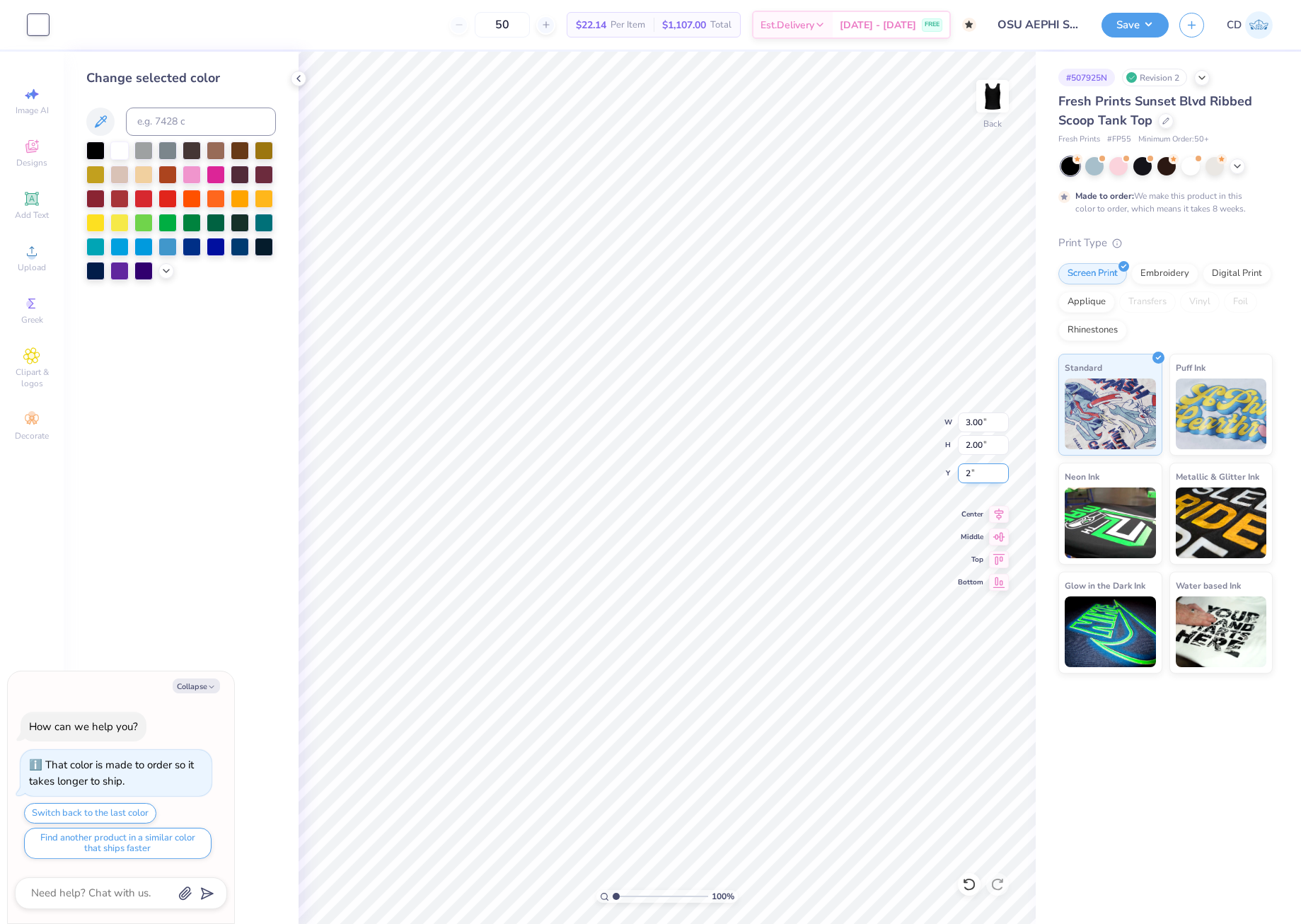
type input "2.00"
click at [1127, 18] on button "Save" at bounding box center [1134, 23] width 67 height 25
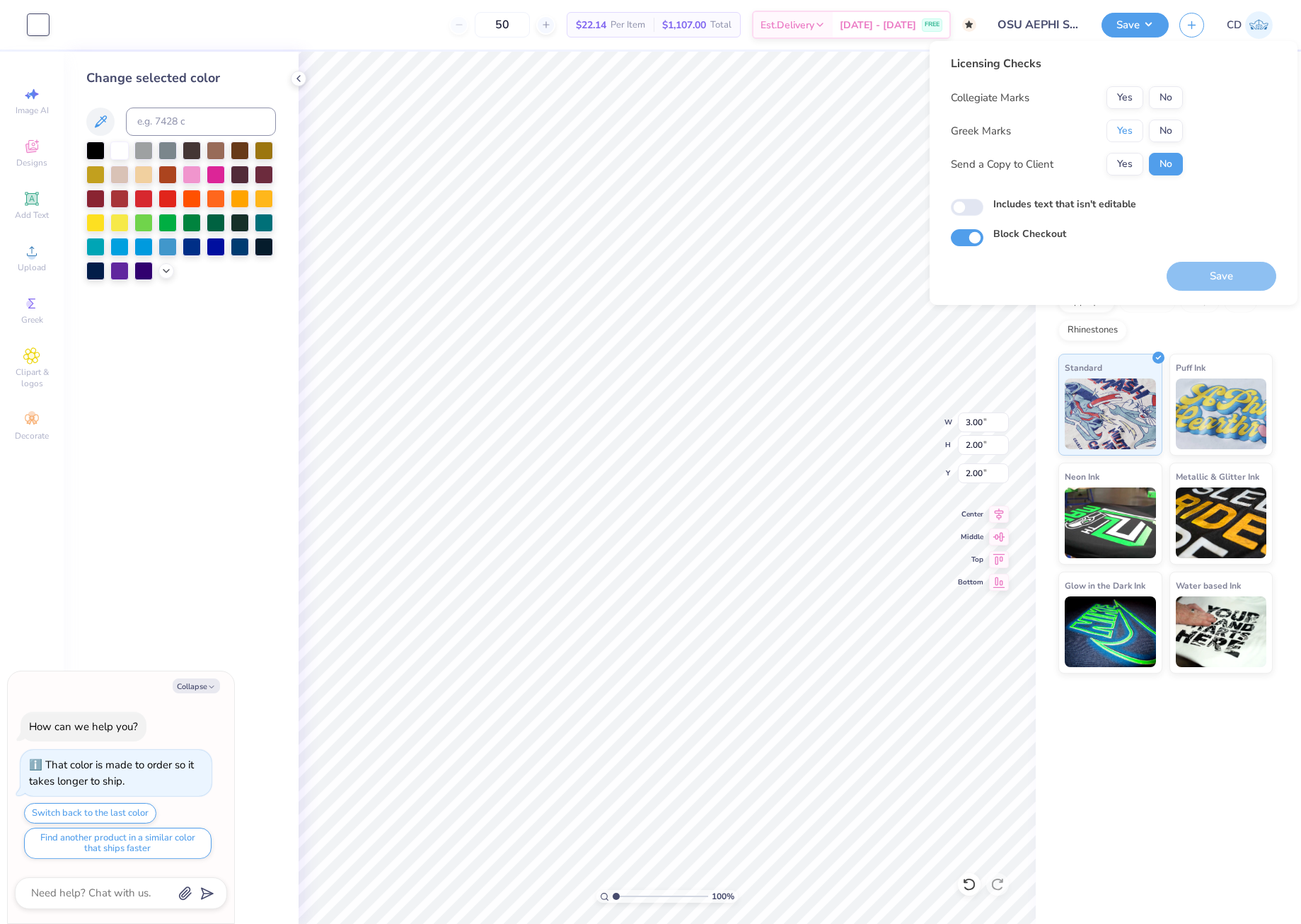
drag, startPoint x: 1129, startPoint y: 123, endPoint x: 1149, endPoint y: 109, distance: 24.9
click at [1131, 123] on button "Yes" at bounding box center [1124, 131] width 37 height 23
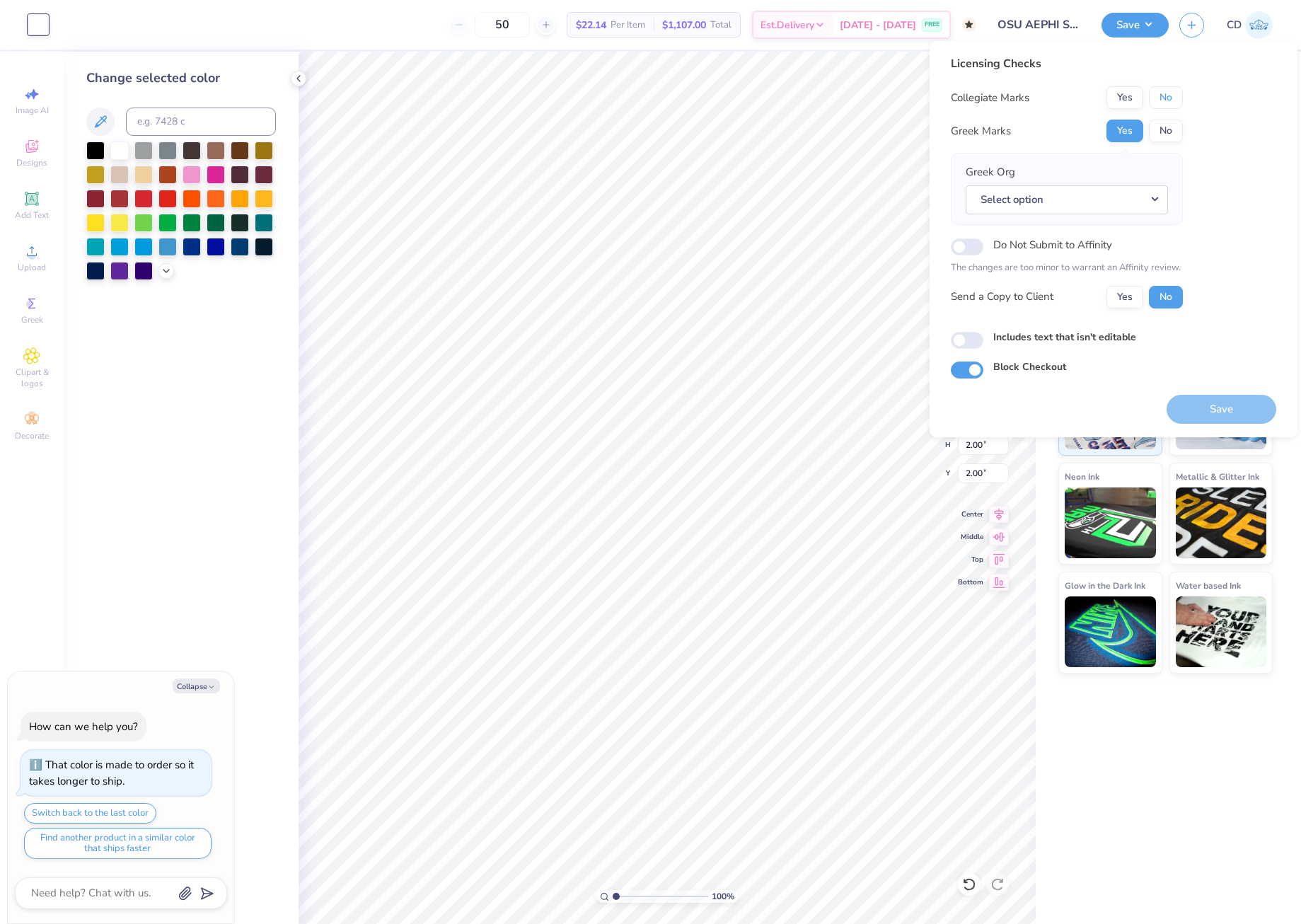
click at [1158, 100] on button "No" at bounding box center [1165, 97] width 34 height 23
click at [1149, 195] on button "Select option" at bounding box center [1066, 199] width 202 height 29
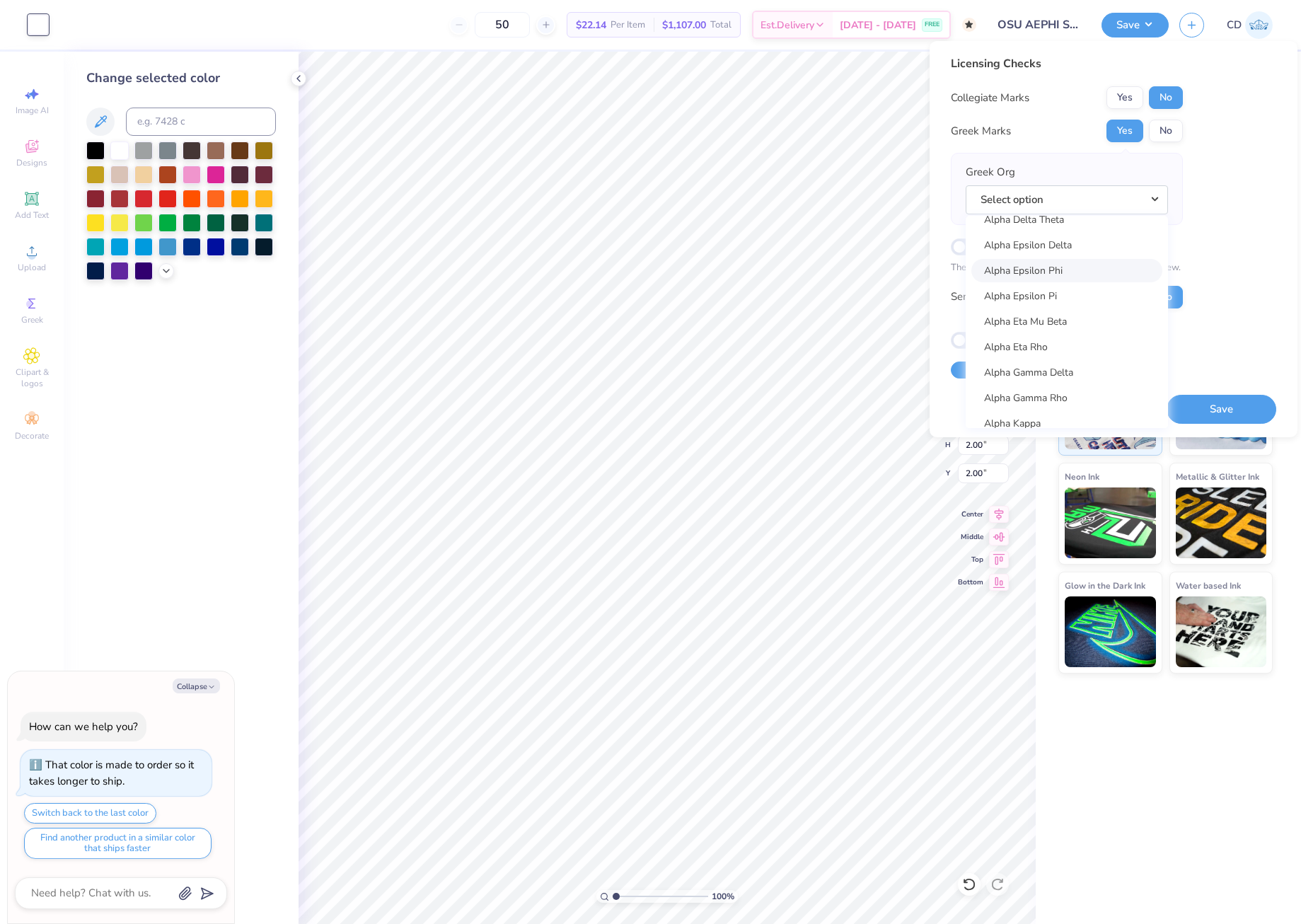
scroll to position [354, 0]
click at [1063, 316] on link "Alpha Epsilon Phi" at bounding box center [1066, 312] width 191 height 23
type textarea "x"
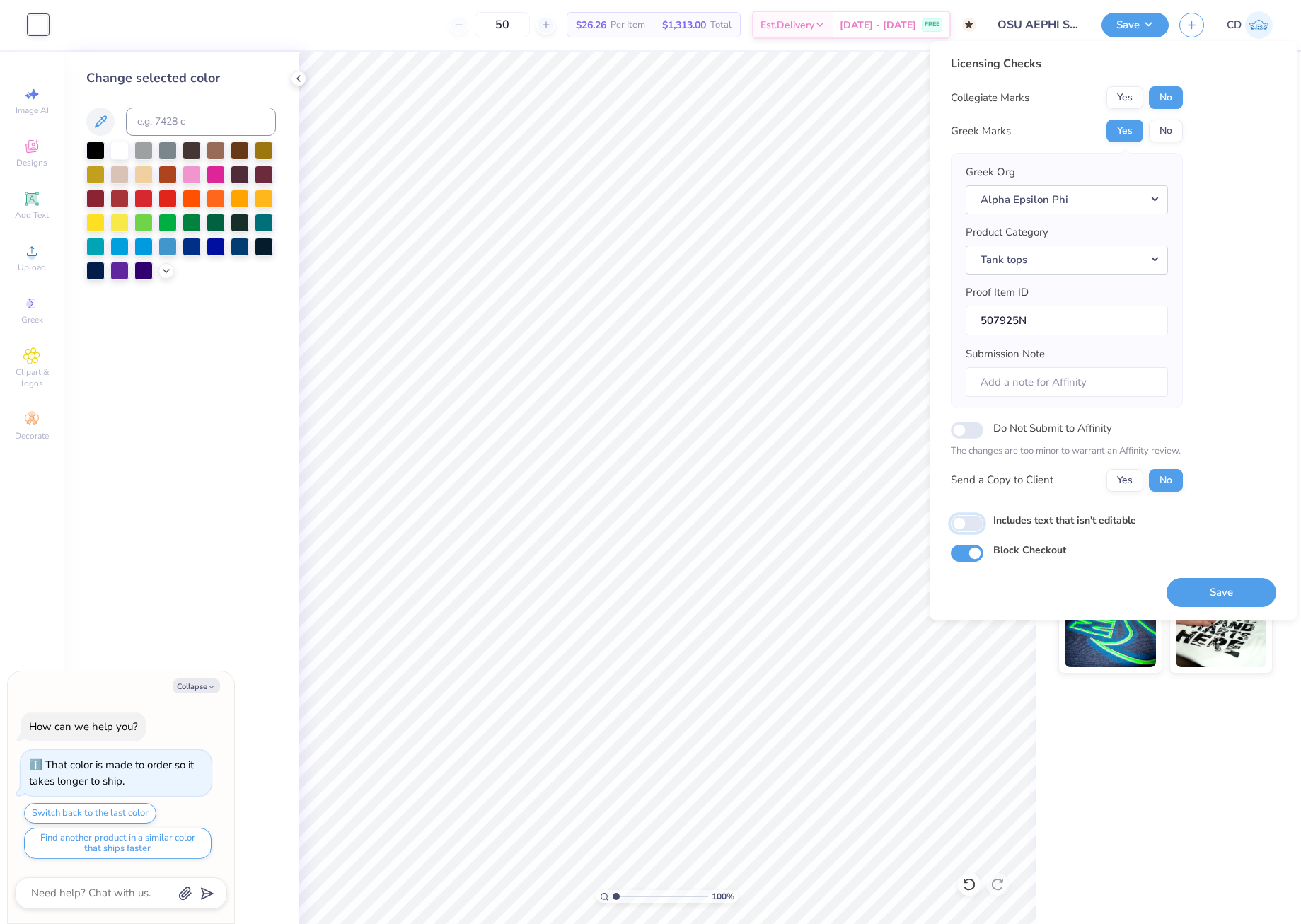
click at [971, 524] on input "Includes text that isn't editable" at bounding box center [966, 523] width 33 height 17
checkbox input "true"
click at [1231, 588] on button "Save" at bounding box center [1221, 592] width 110 height 29
type textarea "x"
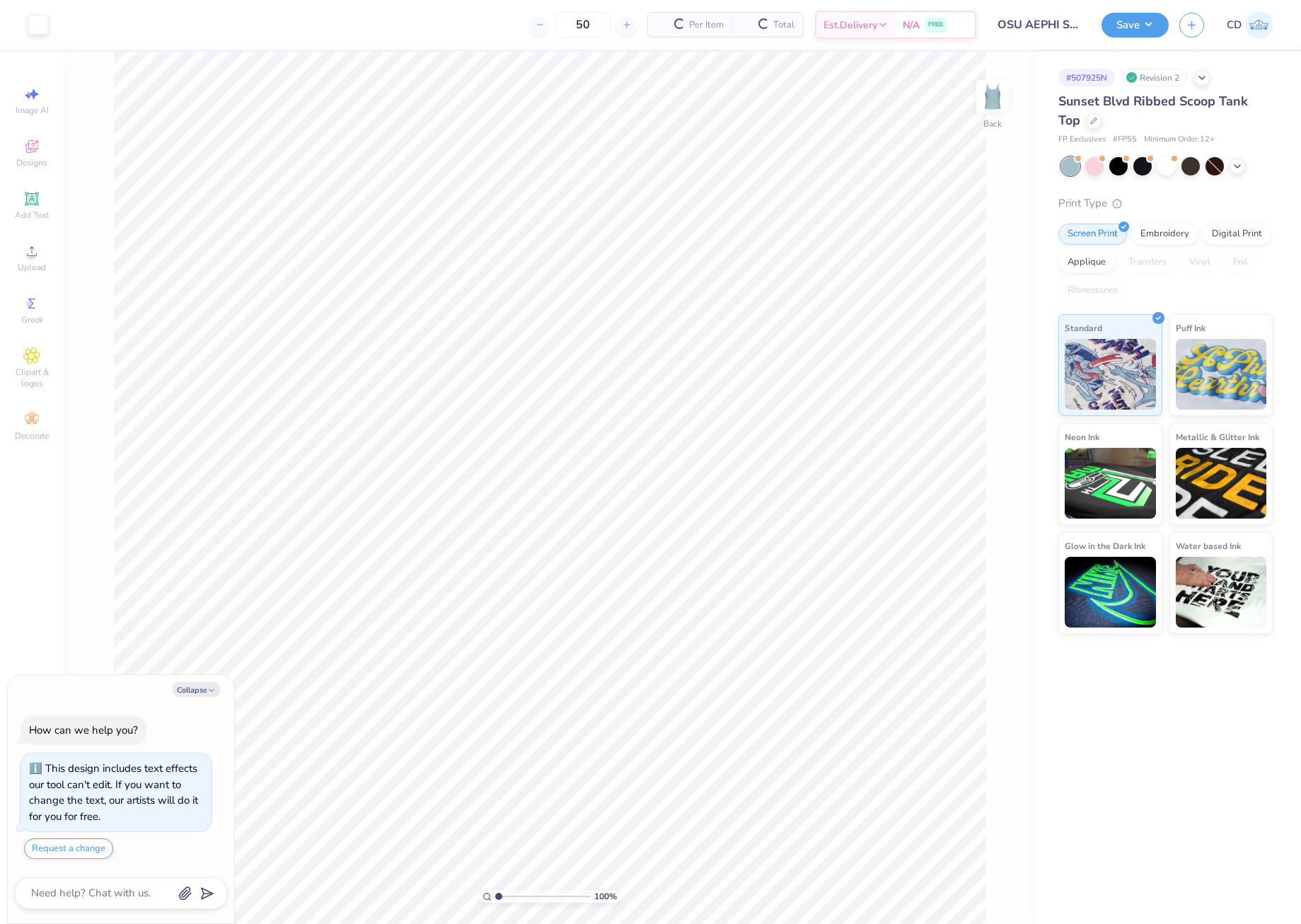
type textarea "x"
